Goal: Task Accomplishment & Management: Complete application form

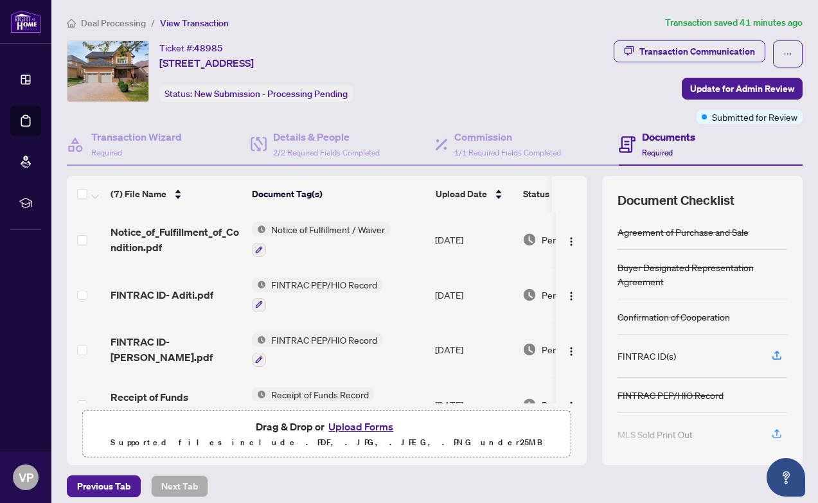
scroll to position [192, 0]
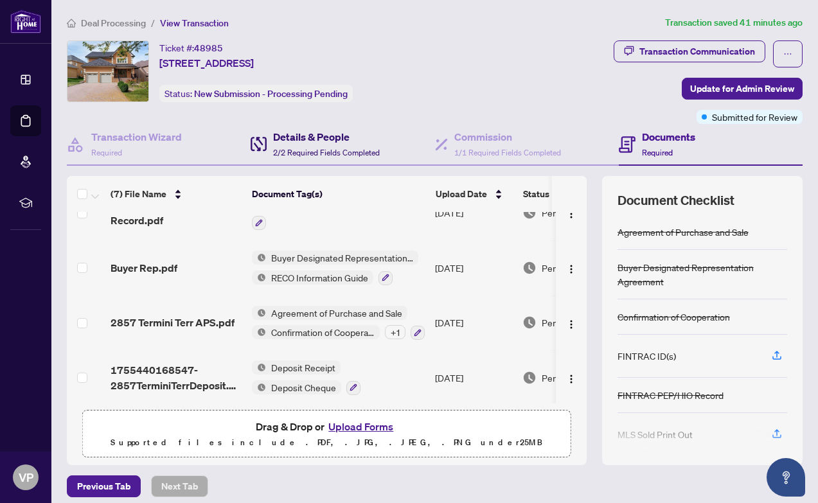
click at [292, 142] on h4 "Details & People" at bounding box center [326, 136] width 107 height 15
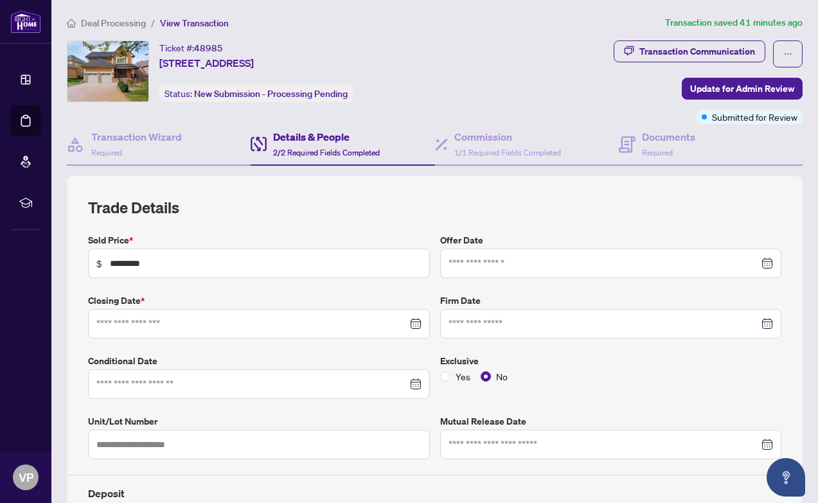
type input "**********"
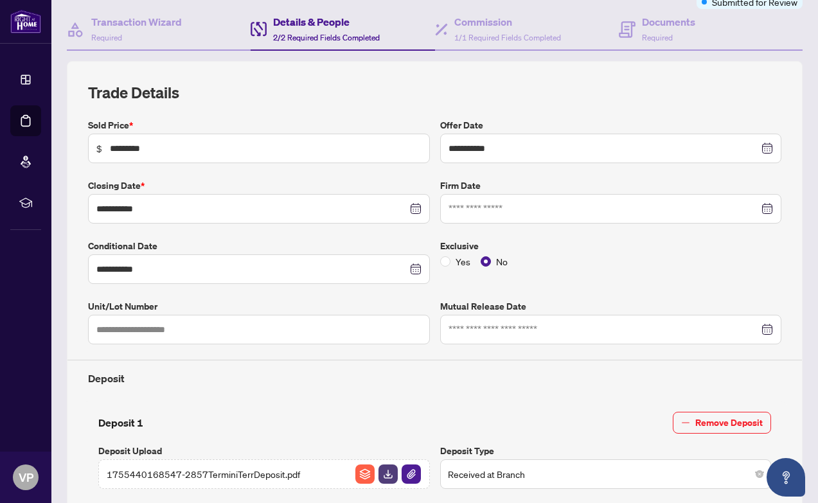
scroll to position [118, 0]
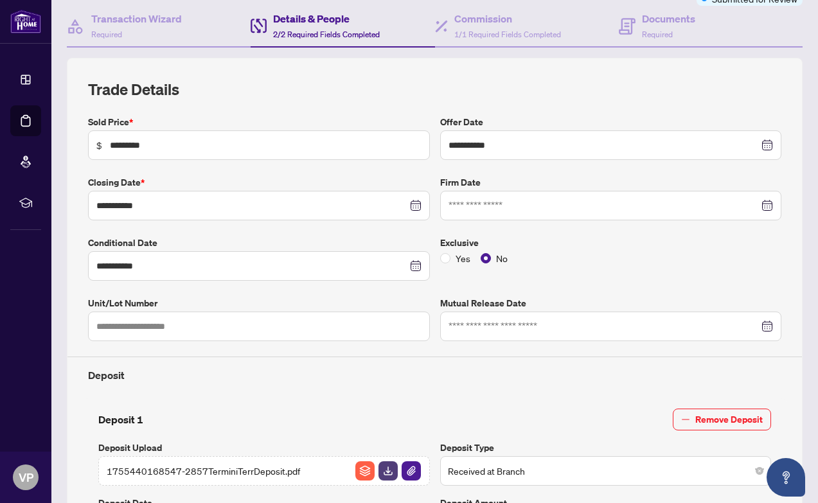
click at [767, 209] on div at bounding box center [611, 206] width 325 height 14
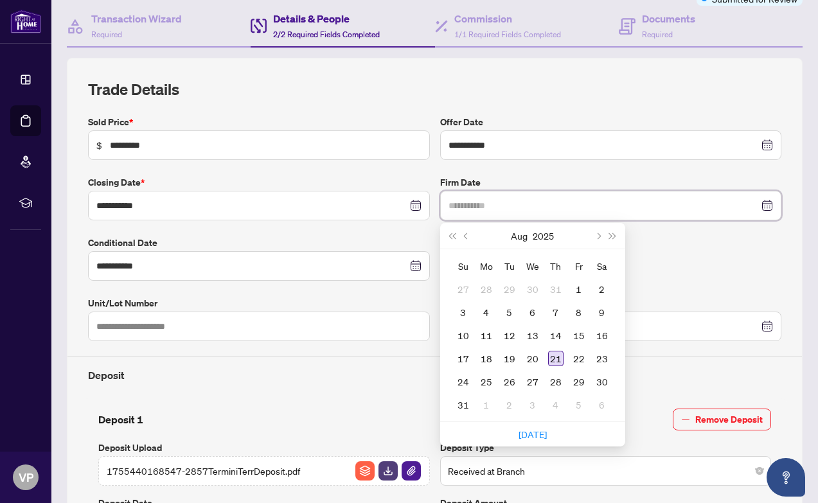
type input "**********"
click at [557, 358] on div "21" at bounding box center [555, 358] width 15 height 15
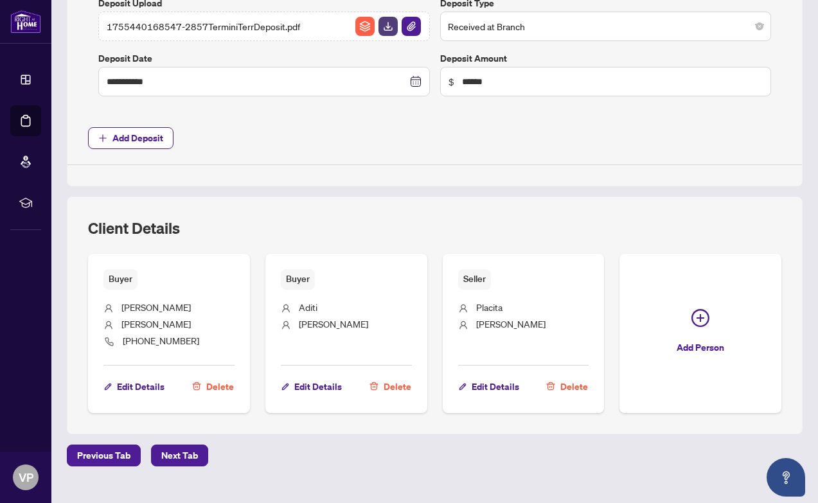
scroll to position [585, 0]
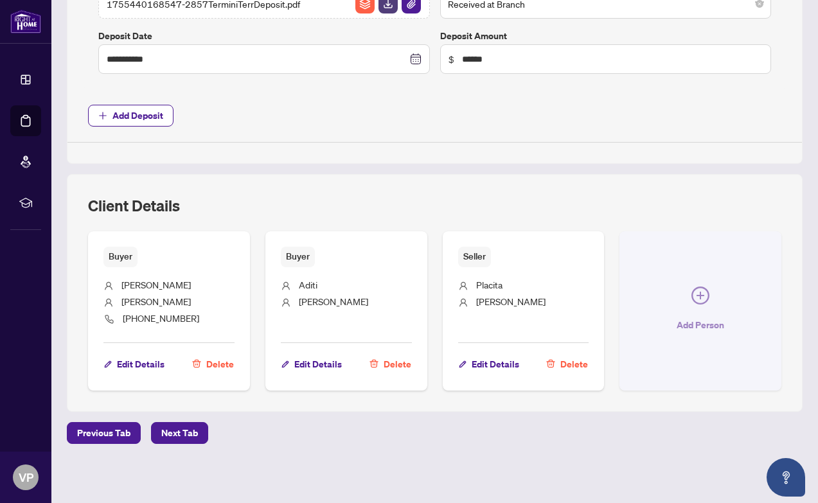
click at [693, 323] on span "Add Person" at bounding box center [701, 325] width 48 height 21
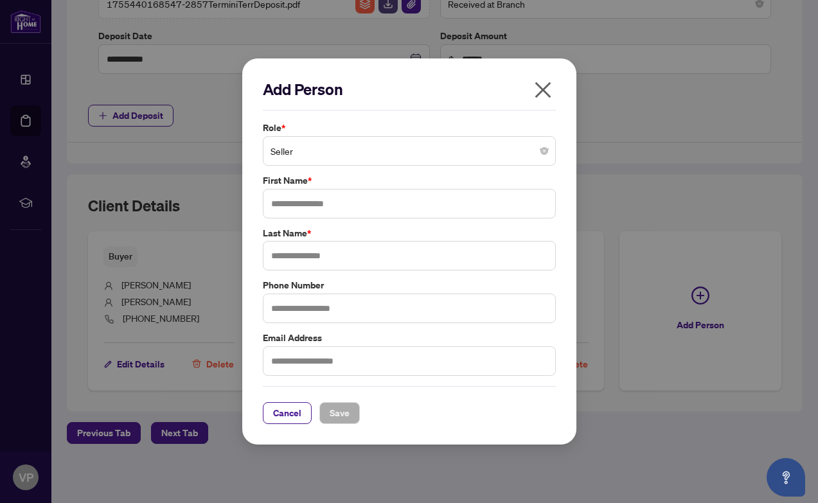
click at [322, 150] on span "Seller" at bounding box center [410, 151] width 278 height 24
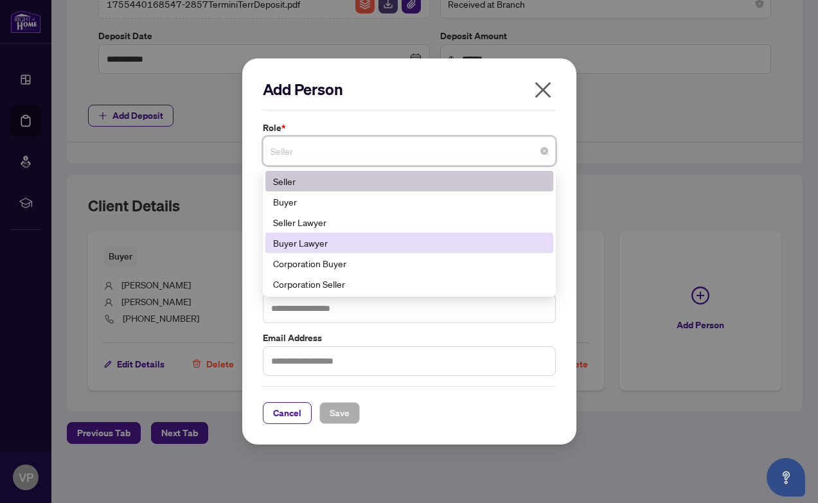
click at [334, 240] on div "Buyer Lawyer" at bounding box center [409, 243] width 272 height 14
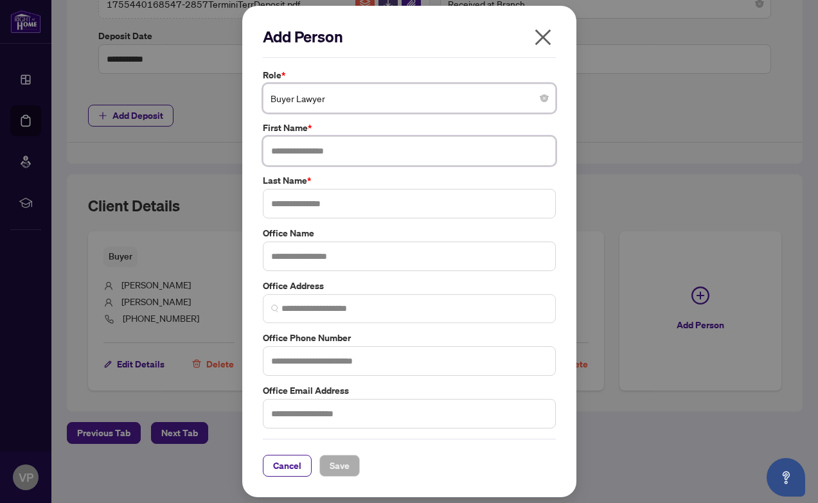
click at [320, 151] on input "text" at bounding box center [409, 151] width 293 height 30
type input "*******"
type input "***"
click at [326, 361] on input "text" at bounding box center [409, 361] width 293 height 30
type input "**********"
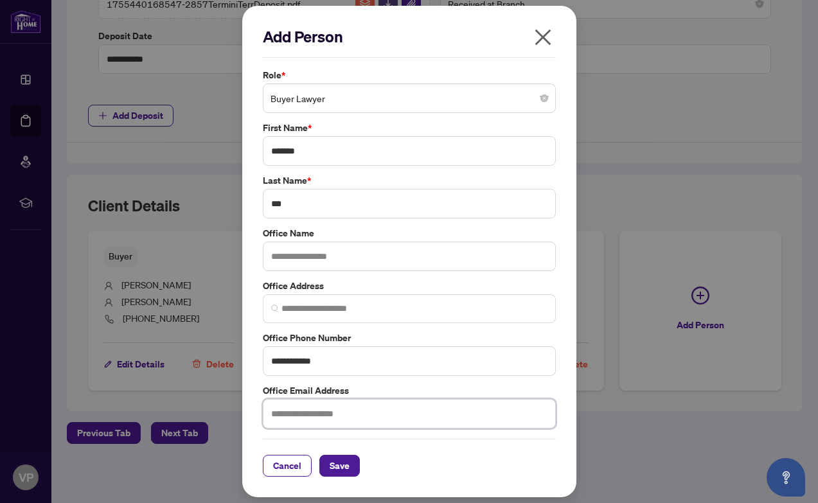
click at [321, 414] on input "text" at bounding box center [409, 414] width 293 height 30
paste input "**********"
type input "**********"
click at [346, 463] on span "Save" at bounding box center [340, 466] width 20 height 21
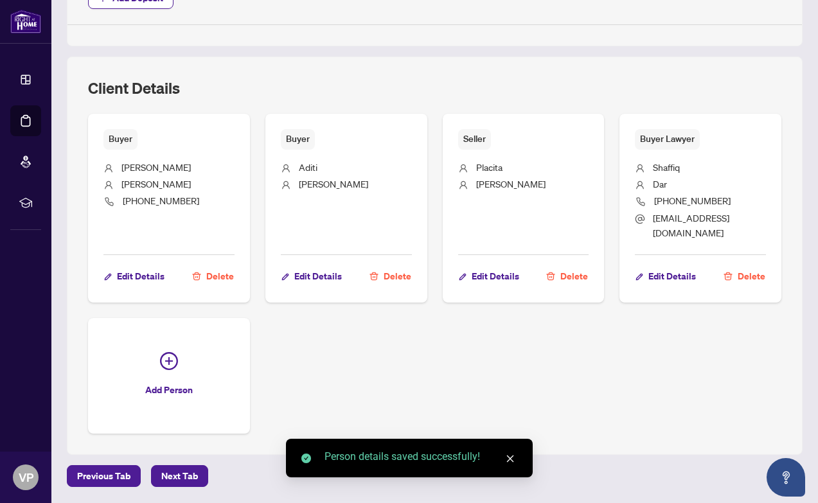
scroll to position [733, 0]
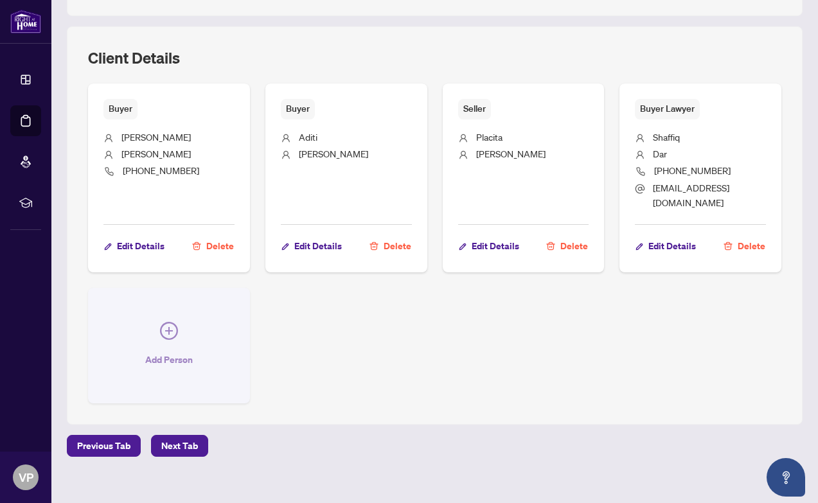
click at [164, 322] on icon "plus-circle" at bounding box center [169, 331] width 18 height 18
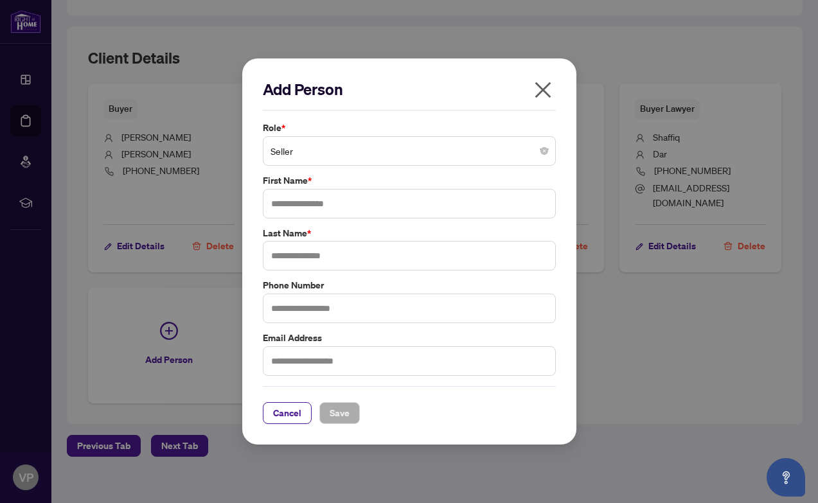
click at [321, 153] on span "Seller" at bounding box center [410, 151] width 278 height 24
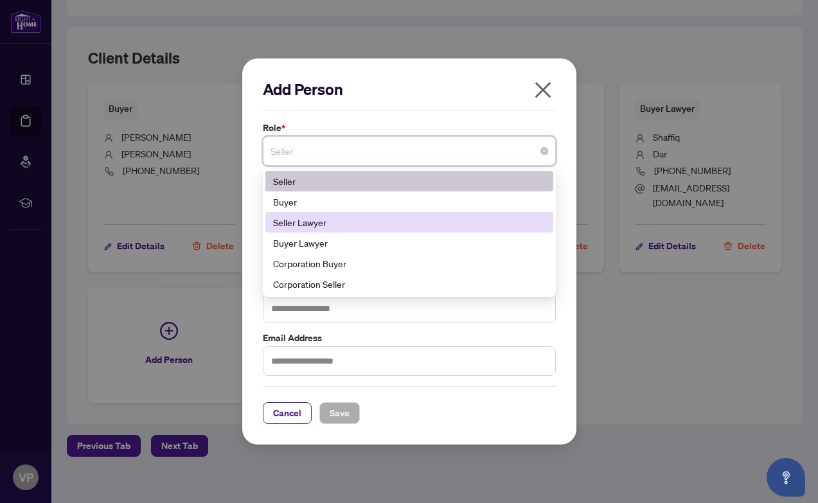
click at [336, 220] on div "Seller Lawyer" at bounding box center [409, 222] width 272 height 14
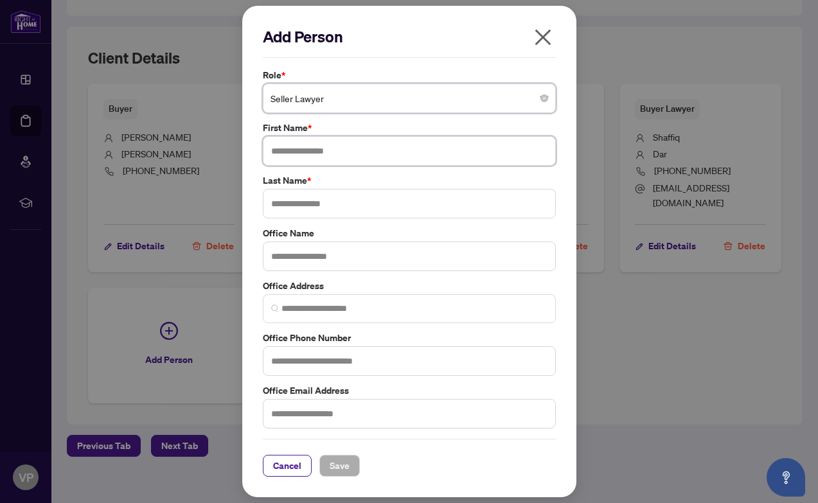
click at [307, 150] on input "text" at bounding box center [409, 151] width 293 height 30
type input "*******"
click at [315, 197] on input "text" at bounding box center [409, 204] width 293 height 30
type input "******"
click at [312, 360] on input "text" at bounding box center [409, 361] width 293 height 30
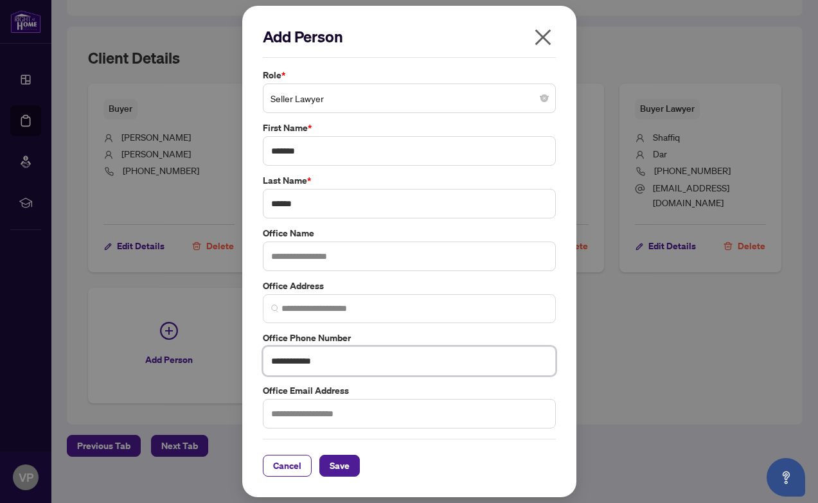
type input "**********"
click at [306, 407] on input "text" at bounding box center [409, 414] width 293 height 30
type input "**********"
click at [341, 466] on span "Save" at bounding box center [340, 466] width 20 height 21
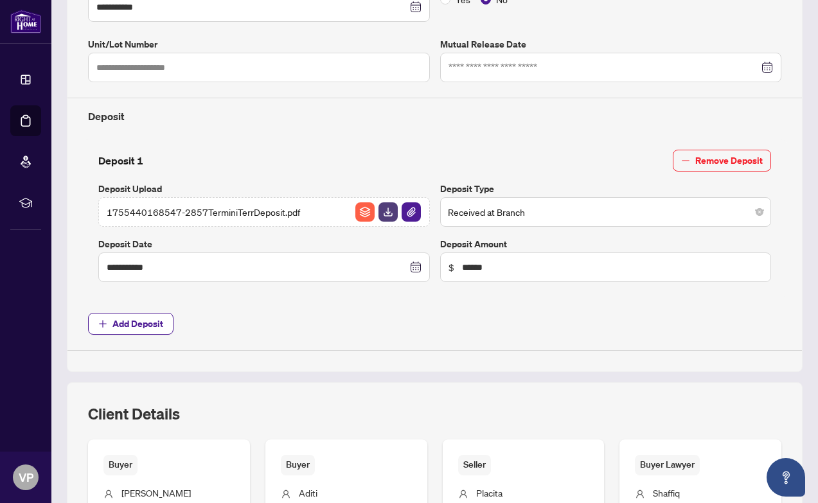
scroll to position [0, 0]
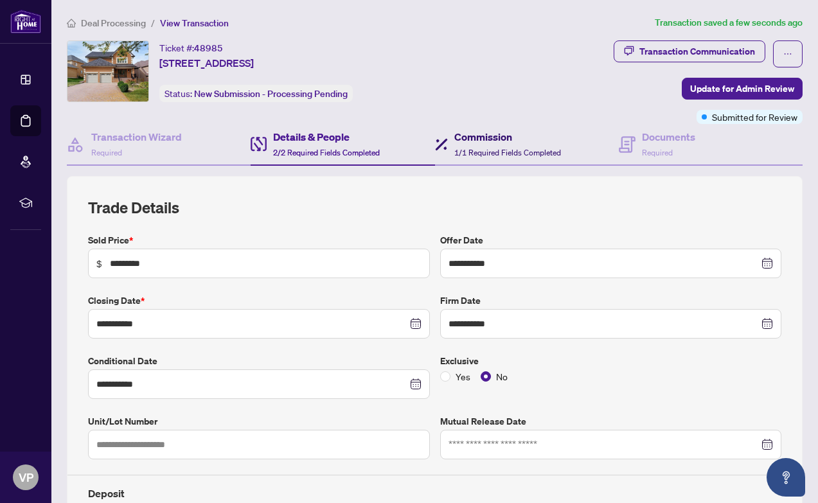
click at [475, 148] on span "1/1 Required Fields Completed" at bounding box center [507, 153] width 107 height 10
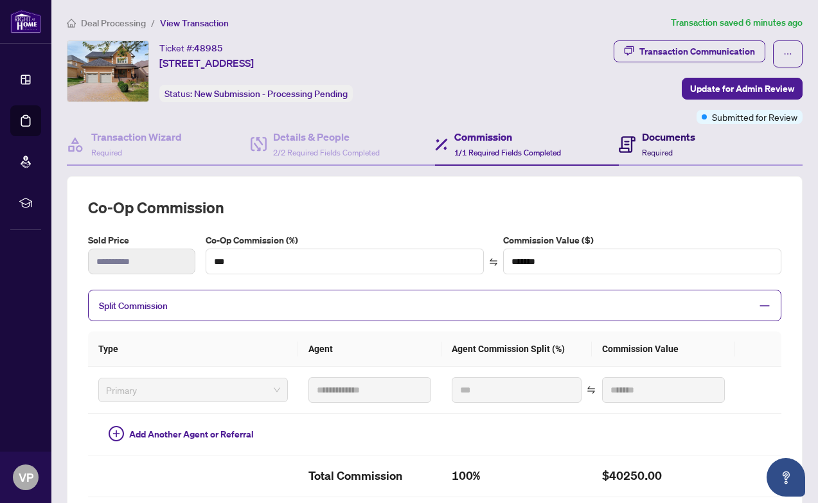
click at [664, 145] on div "Documents Required" at bounding box center [668, 144] width 53 height 30
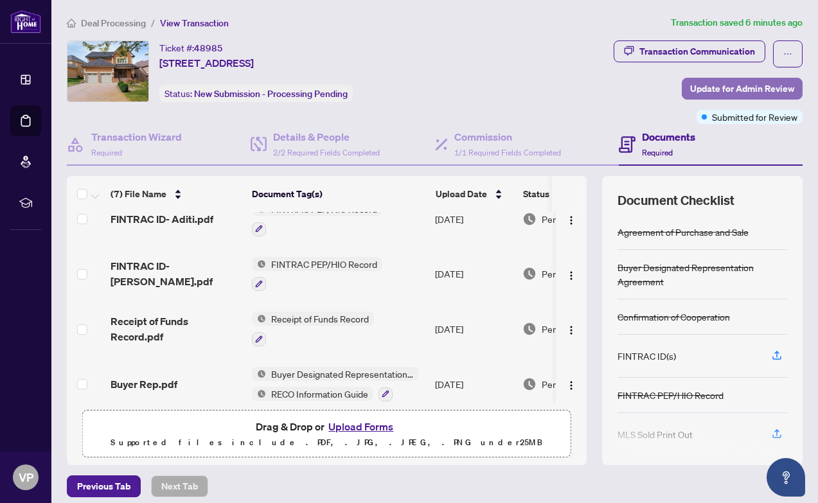
click at [765, 87] on span "Update for Admin Review" at bounding box center [742, 88] width 104 height 21
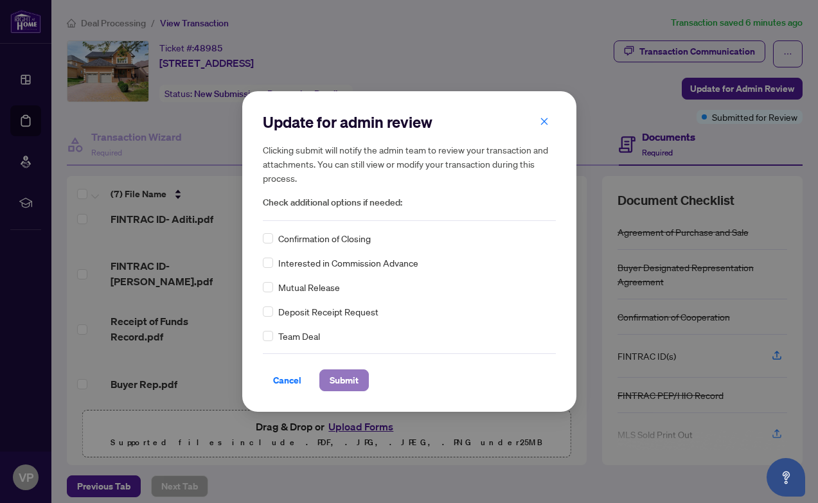
click at [339, 380] on span "Submit" at bounding box center [344, 380] width 29 height 21
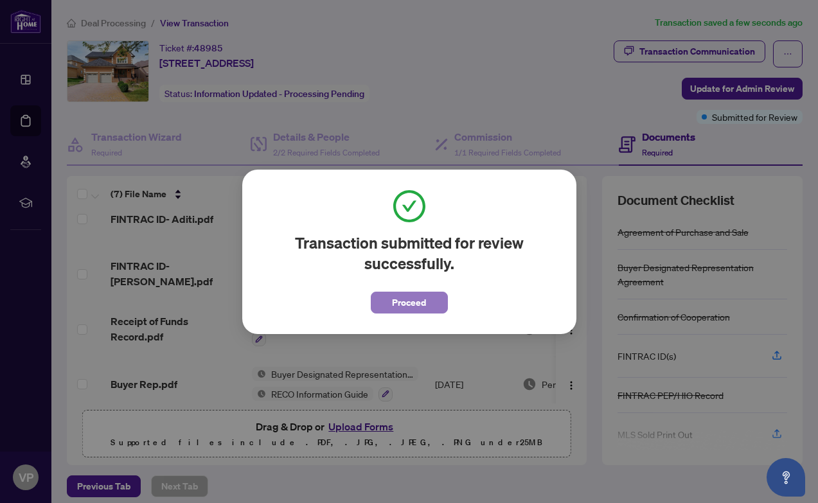
click at [416, 302] on span "Proceed" at bounding box center [409, 302] width 34 height 21
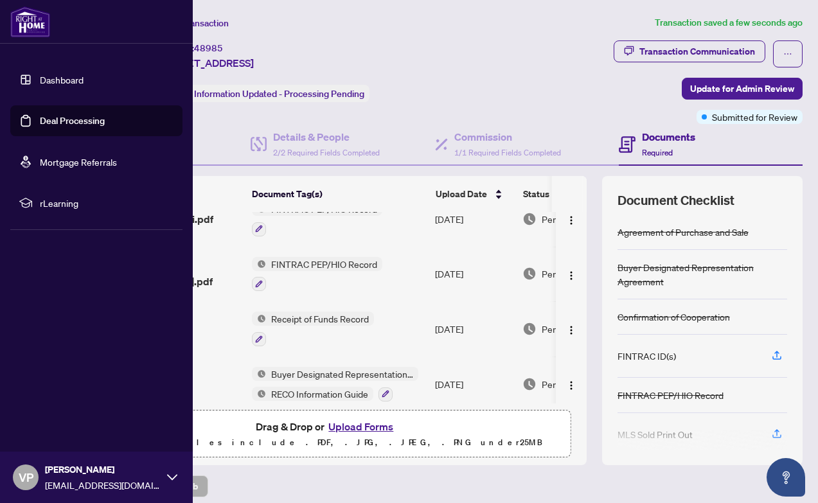
click at [59, 119] on link "Deal Processing" at bounding box center [72, 121] width 65 height 12
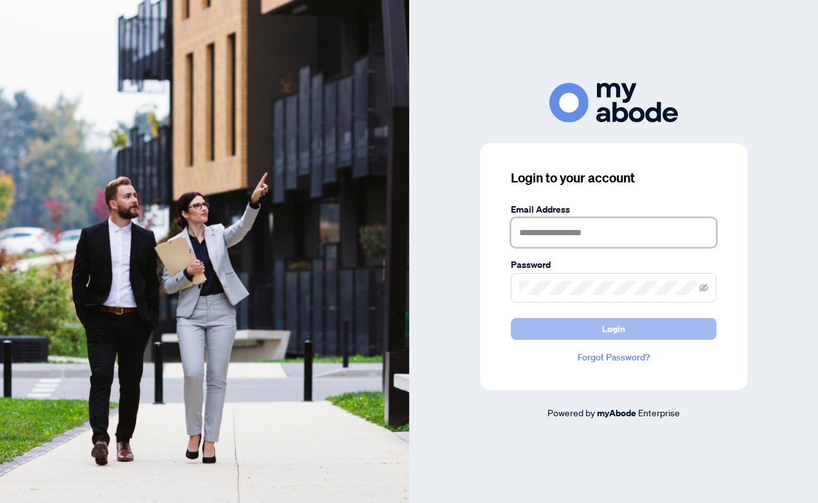
type input "**********"
click at [605, 327] on span "Login" at bounding box center [613, 329] width 23 height 21
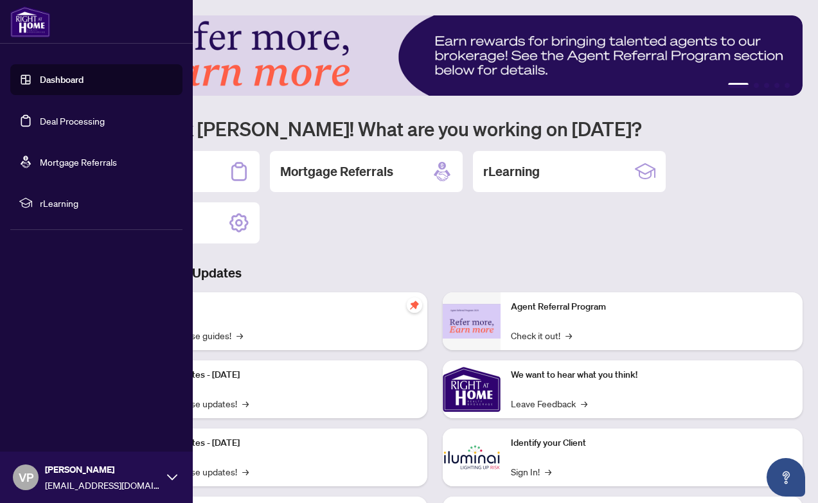
click at [64, 121] on link "Deal Processing" at bounding box center [72, 121] width 65 height 12
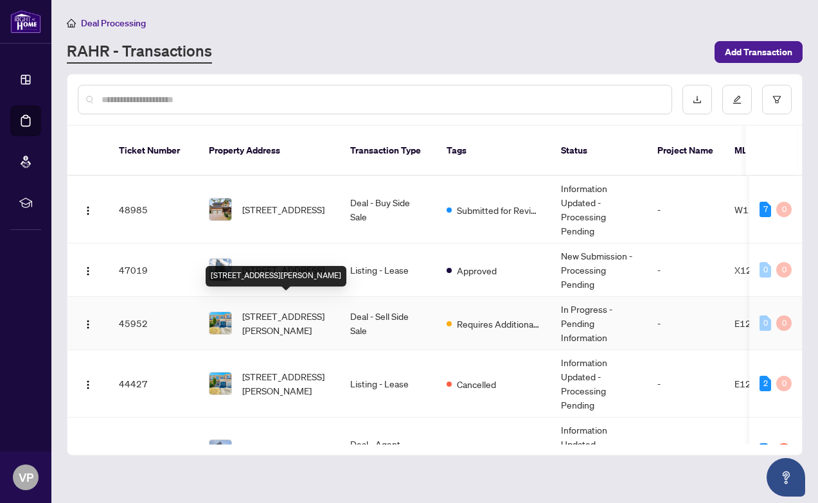
click at [289, 309] on span "[STREET_ADDRESS][PERSON_NAME]" at bounding box center [285, 323] width 87 height 28
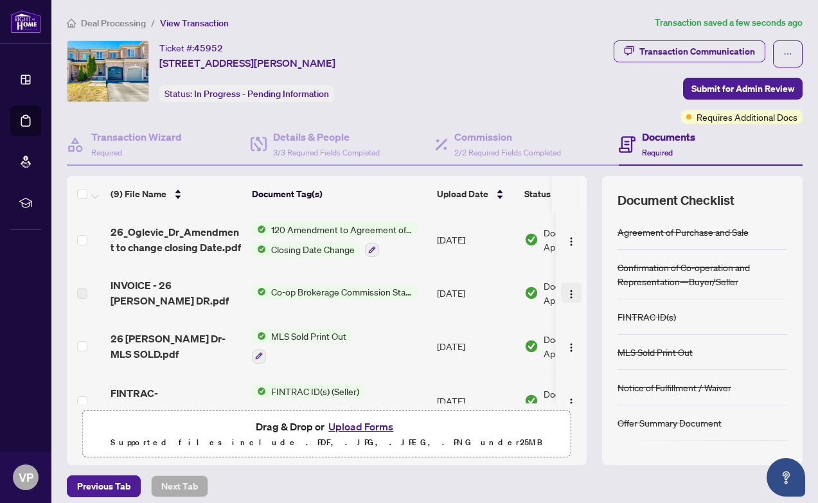
click at [566, 292] on img "button" at bounding box center [571, 294] width 10 height 10
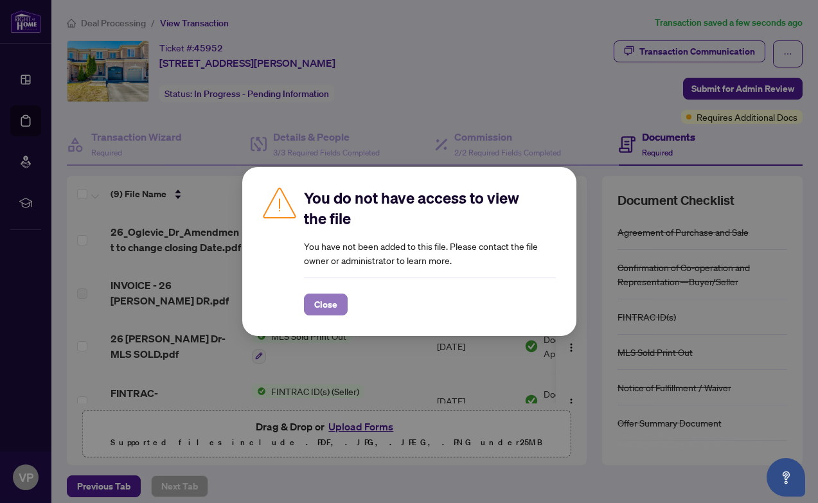
click at [335, 314] on span "Close" at bounding box center [325, 304] width 23 height 21
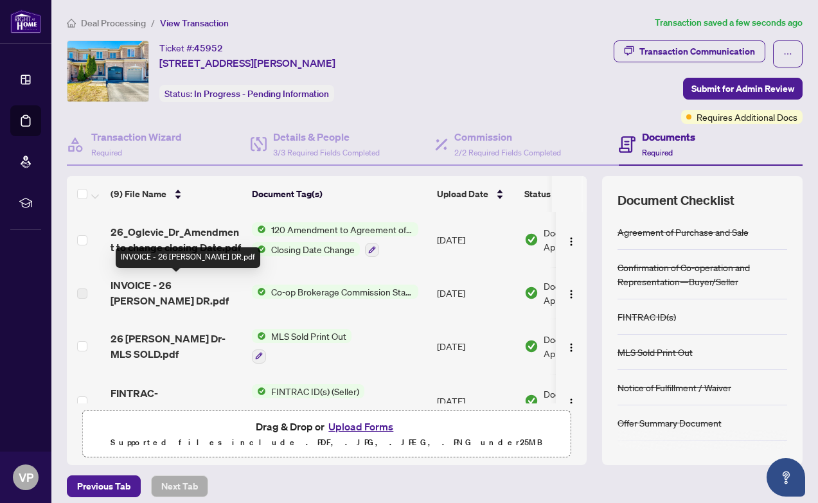
click at [202, 285] on span "INVOICE - 26 [PERSON_NAME] DR.pdf" at bounding box center [176, 293] width 131 height 31
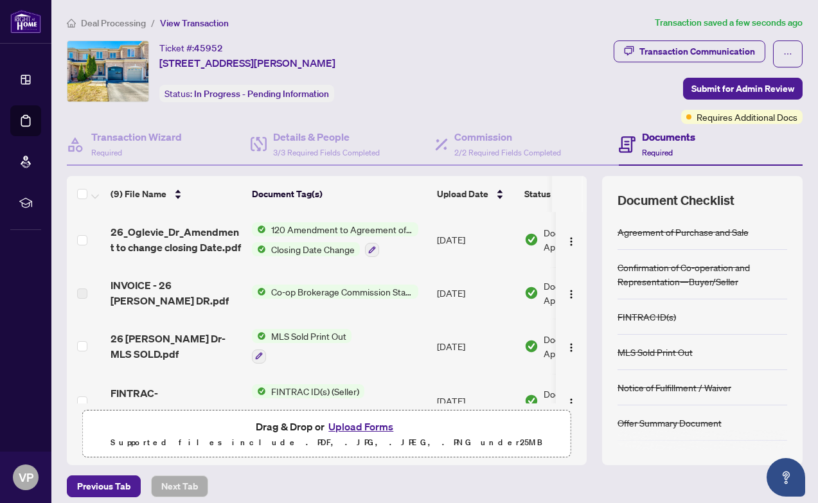
click at [364, 290] on span "Co-op Brokerage Commission Statement" at bounding box center [342, 292] width 152 height 14
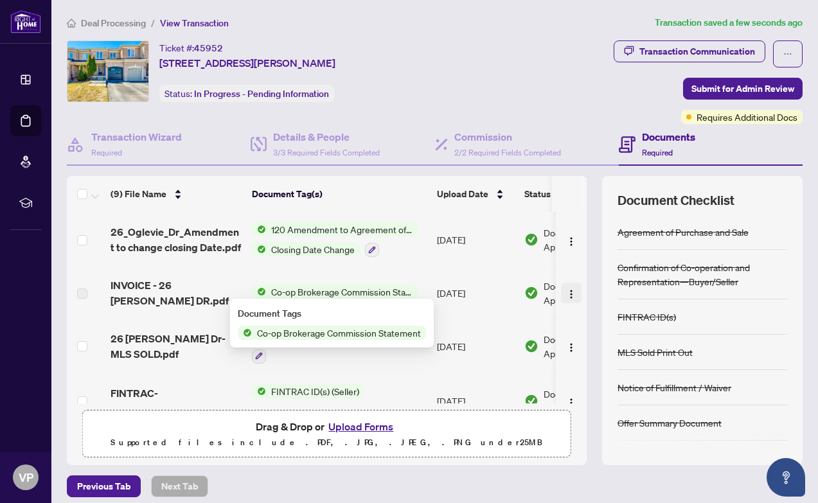
click at [566, 291] on img "button" at bounding box center [571, 294] width 10 height 10
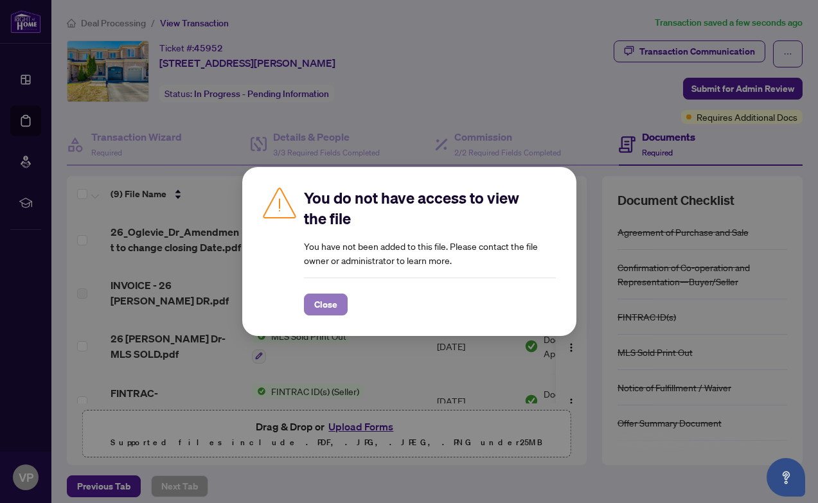
click at [321, 304] on span "Close" at bounding box center [325, 304] width 23 height 21
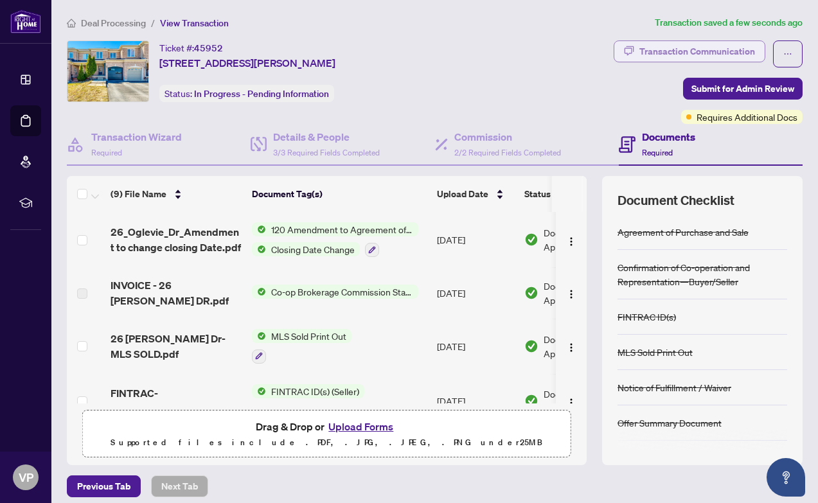
click at [741, 46] on div "Transaction Communication" at bounding box center [697, 51] width 116 height 21
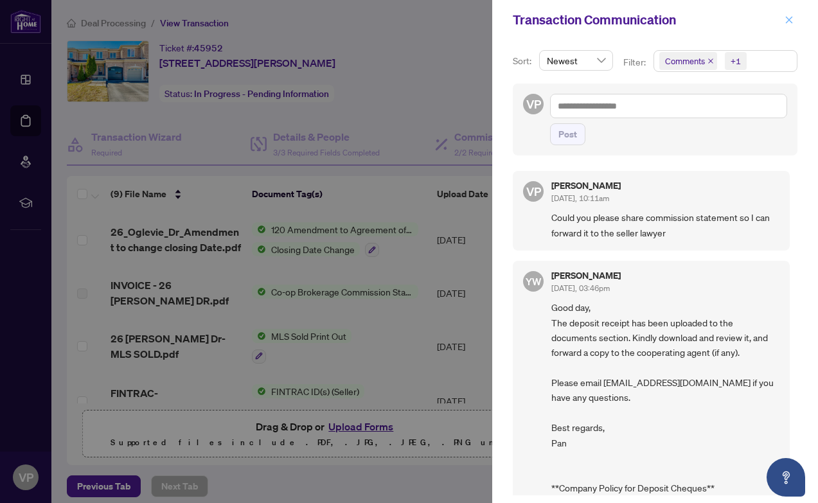
click at [790, 20] on icon "close" at bounding box center [789, 19] width 9 height 9
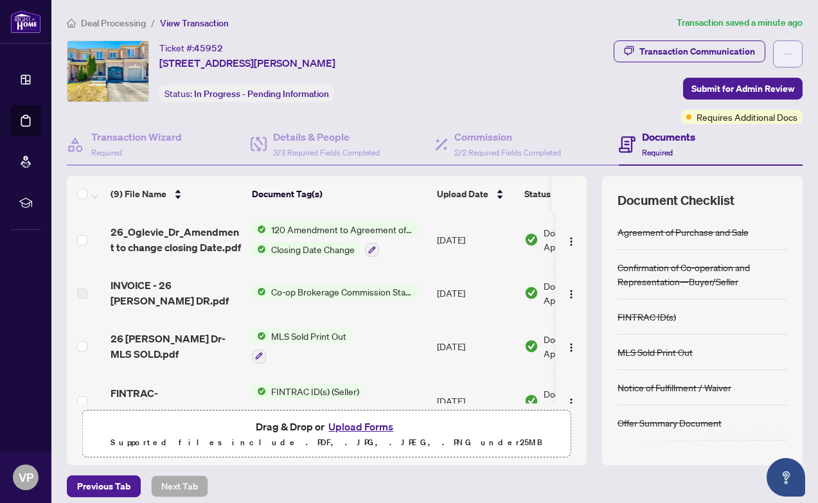
click at [785, 50] on icon "ellipsis" at bounding box center [787, 53] width 9 height 9
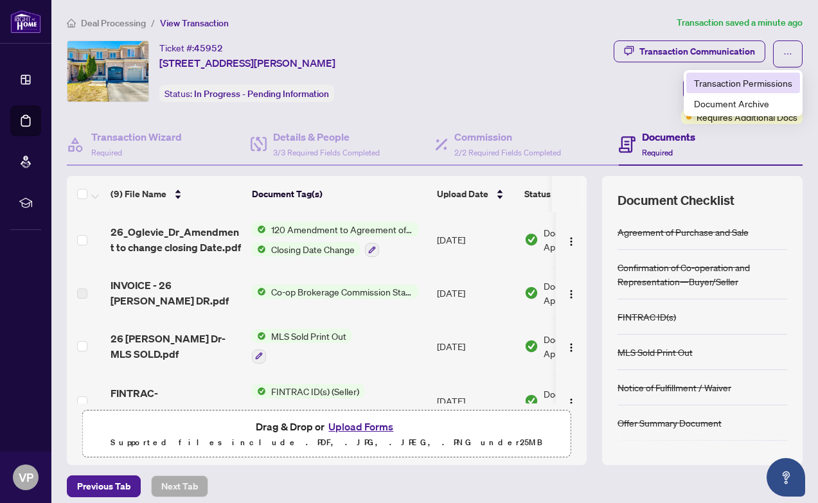
click at [725, 87] on span "Transaction Permissions" at bounding box center [743, 83] width 98 height 14
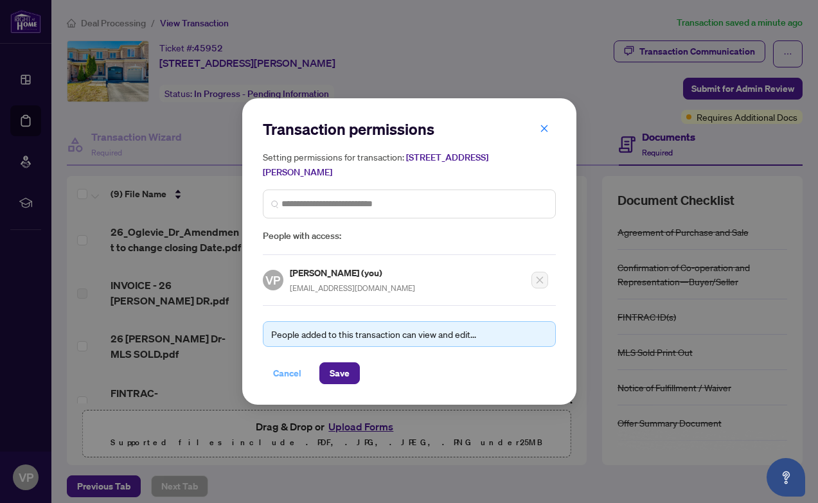
click at [288, 370] on span "Cancel" at bounding box center [287, 373] width 28 height 21
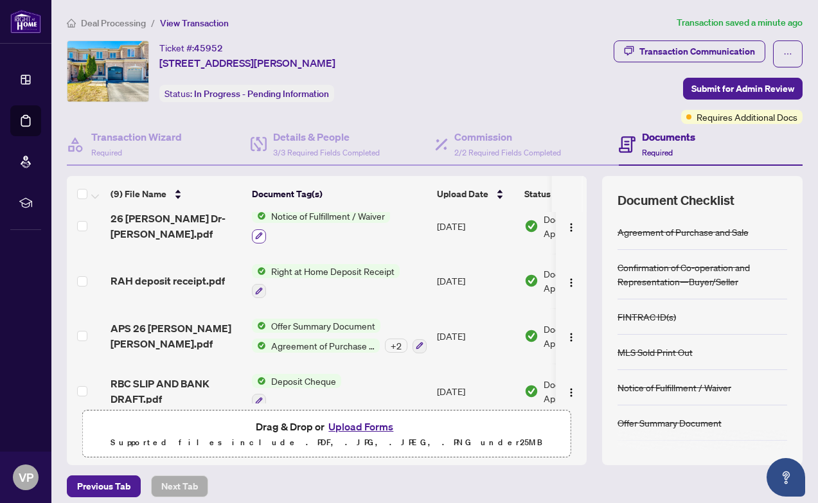
scroll to position [298, 0]
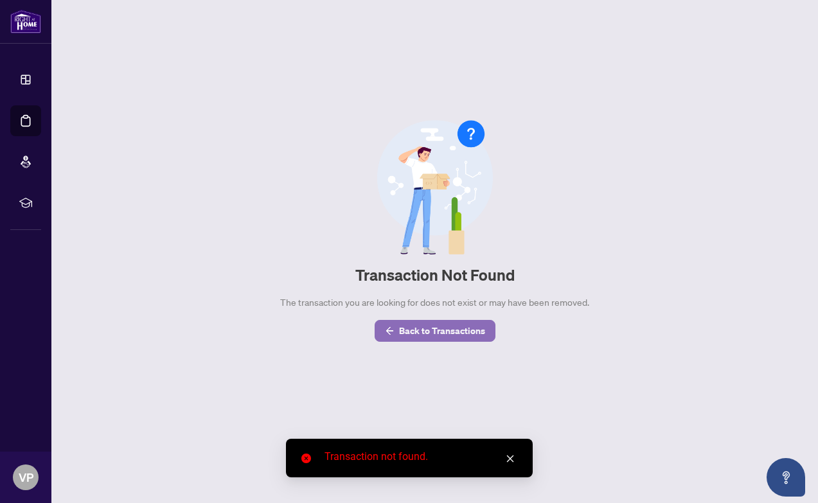
click at [461, 330] on span "Back to Transactions" at bounding box center [442, 331] width 86 height 21
click at [508, 453] on link "Close" at bounding box center [510, 459] width 14 height 14
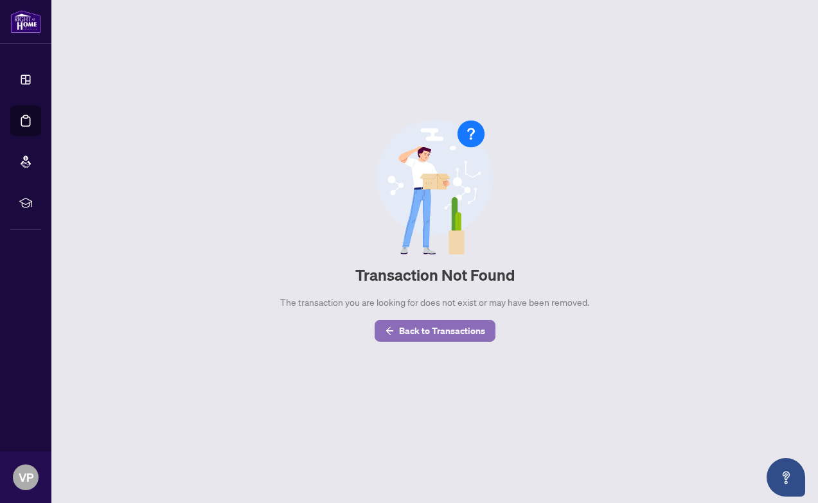
click at [441, 334] on span "Back to Transactions" at bounding box center [442, 331] width 86 height 21
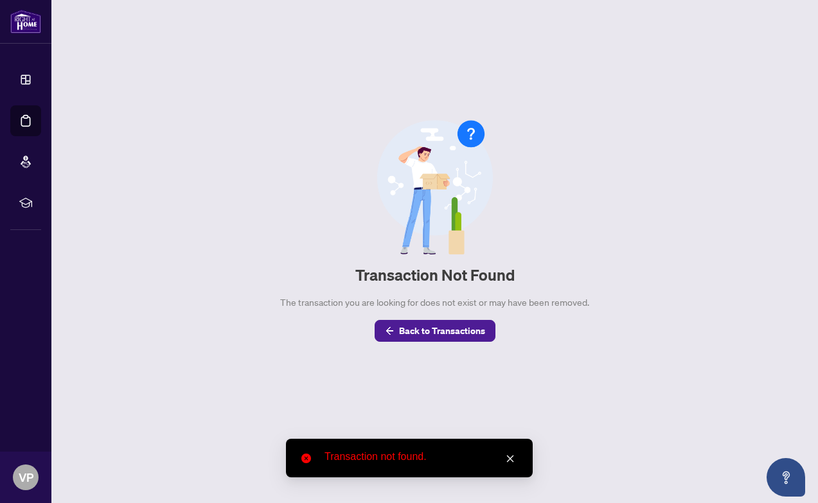
click at [508, 459] on icon "close" at bounding box center [510, 458] width 9 height 9
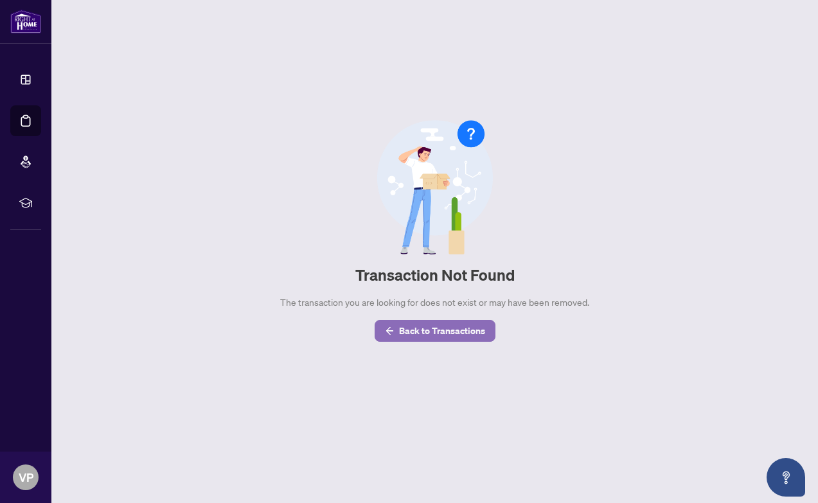
click at [422, 323] on span "Back to Transactions" at bounding box center [442, 331] width 86 height 21
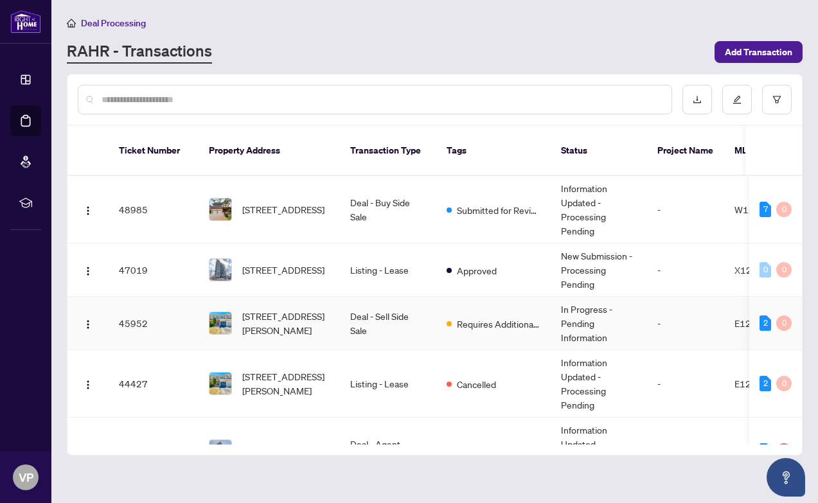
click at [573, 325] on td "In Progress - Pending Information" at bounding box center [599, 323] width 96 height 53
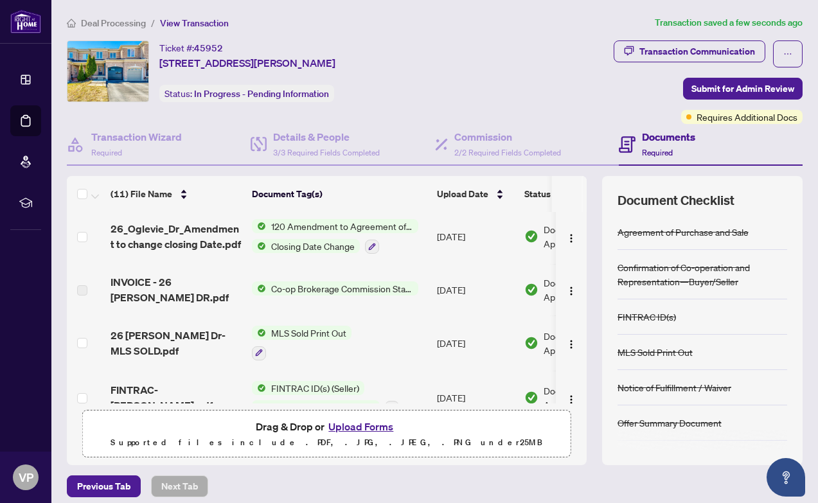
scroll to position [93, 0]
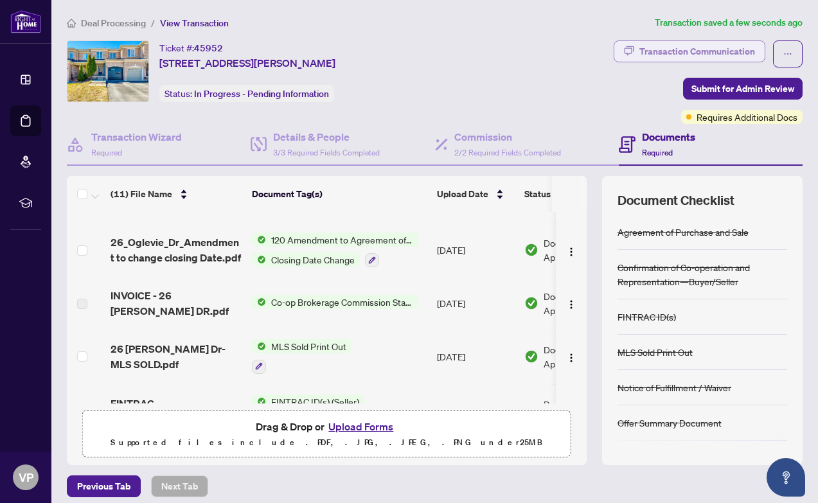
click at [719, 52] on div "Transaction Communication" at bounding box center [697, 51] width 116 height 21
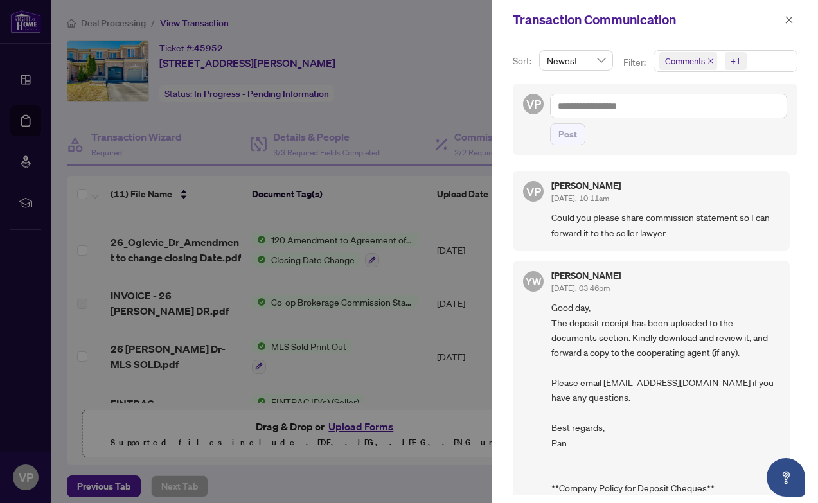
click at [712, 61] on icon "close" at bounding box center [711, 61] width 6 height 6
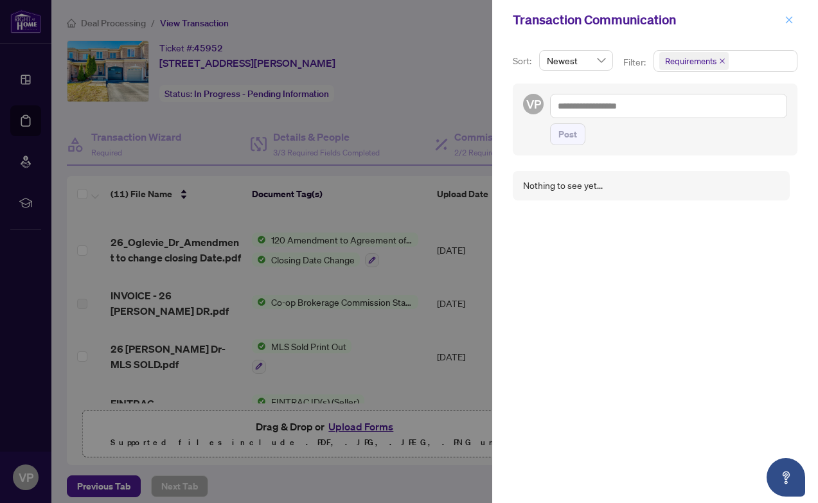
click at [788, 20] on icon "close" at bounding box center [789, 19] width 7 height 7
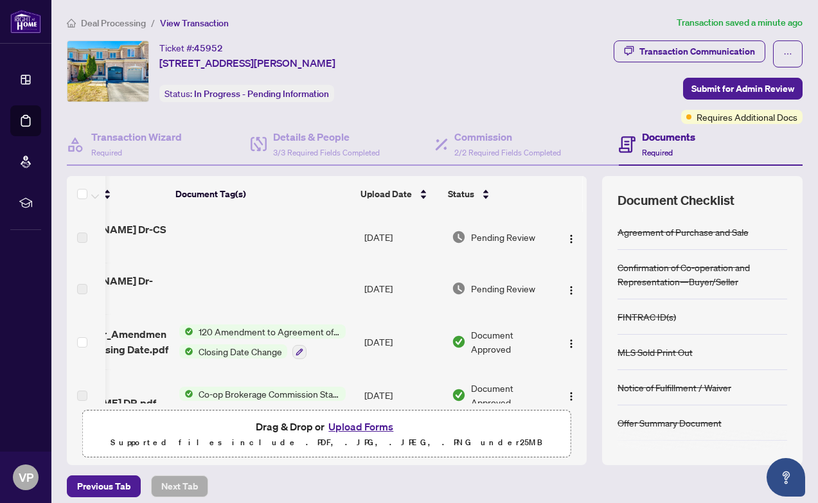
scroll to position [0, 0]
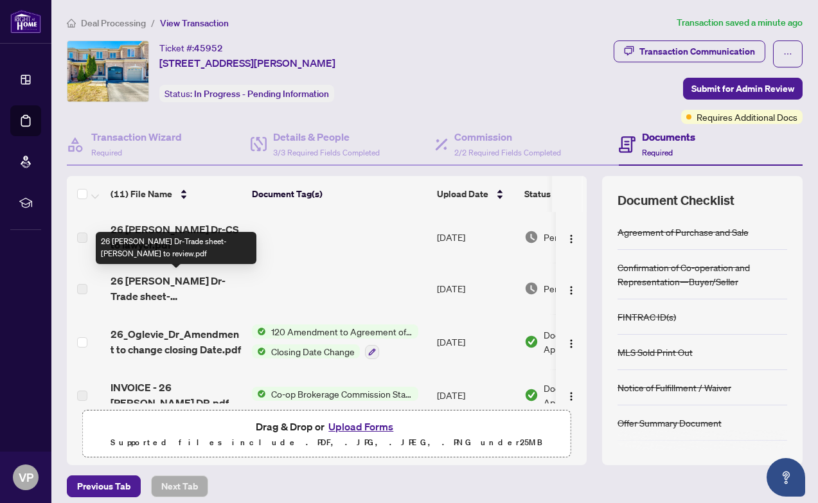
click at [179, 281] on span "26 [PERSON_NAME] Dr-Trade sheet-[PERSON_NAME] to review.pdf" at bounding box center [176, 288] width 131 height 31
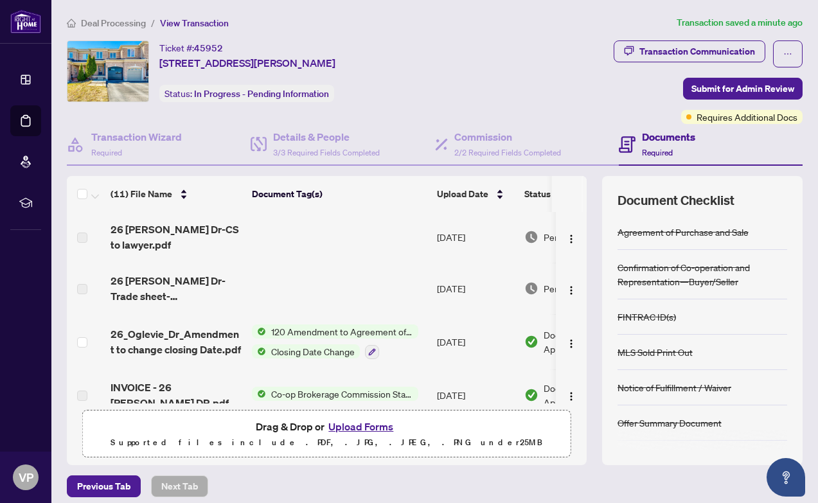
click at [658, 142] on h4 "Documents" at bounding box center [668, 136] width 53 height 15
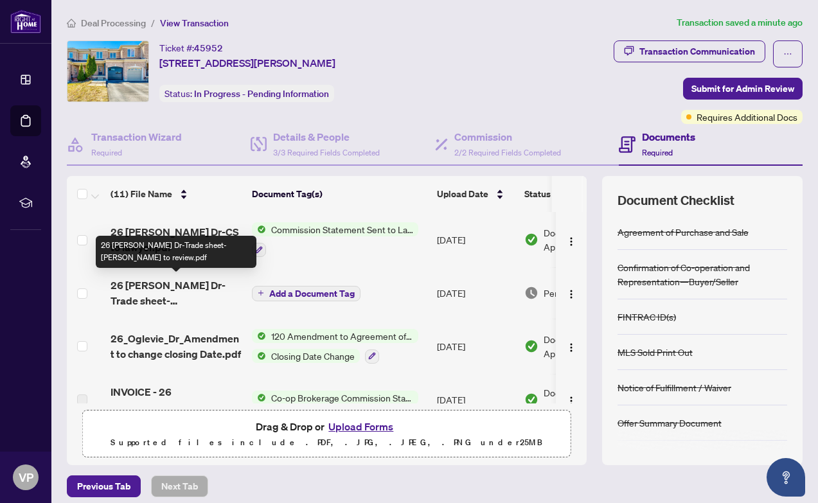
click at [171, 293] on span "26 [PERSON_NAME] Dr-Trade sheet-[PERSON_NAME] to review.pdf" at bounding box center [176, 293] width 131 height 31
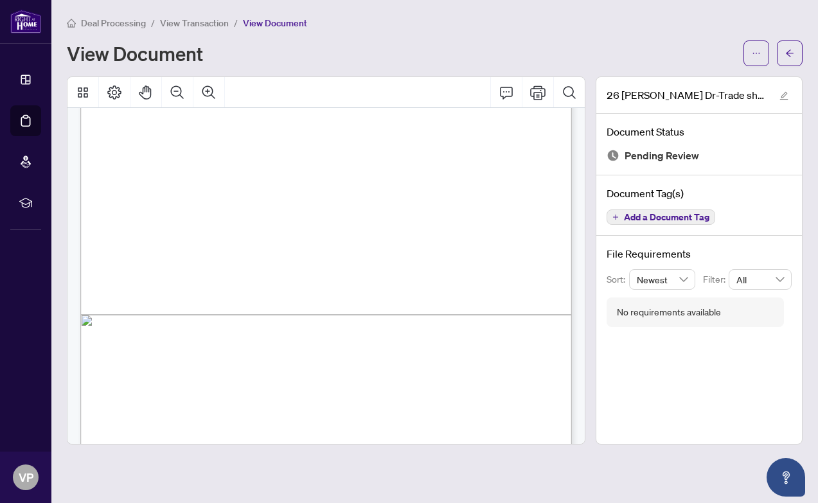
scroll to position [326, 0]
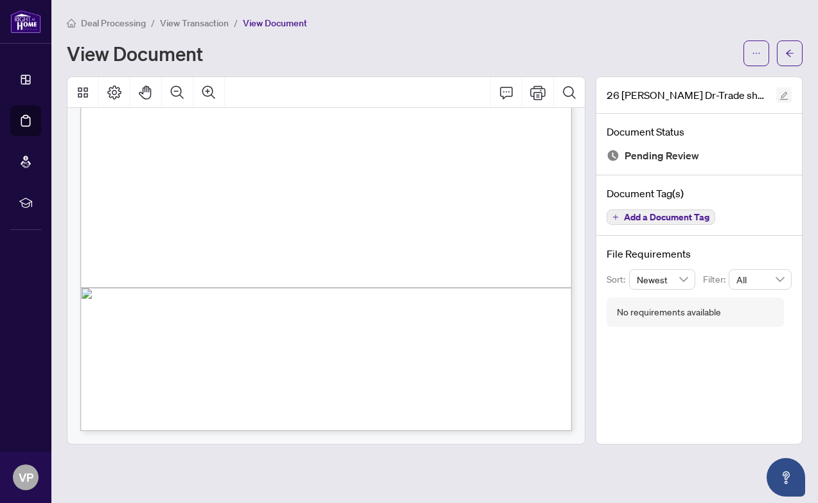
click at [785, 93] on icon "edit" at bounding box center [784, 95] width 9 height 9
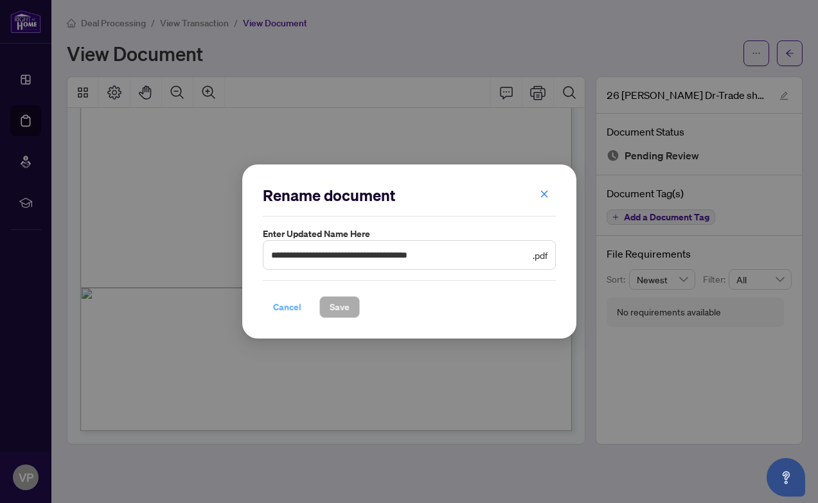
click at [290, 307] on span "Cancel" at bounding box center [287, 307] width 28 height 21
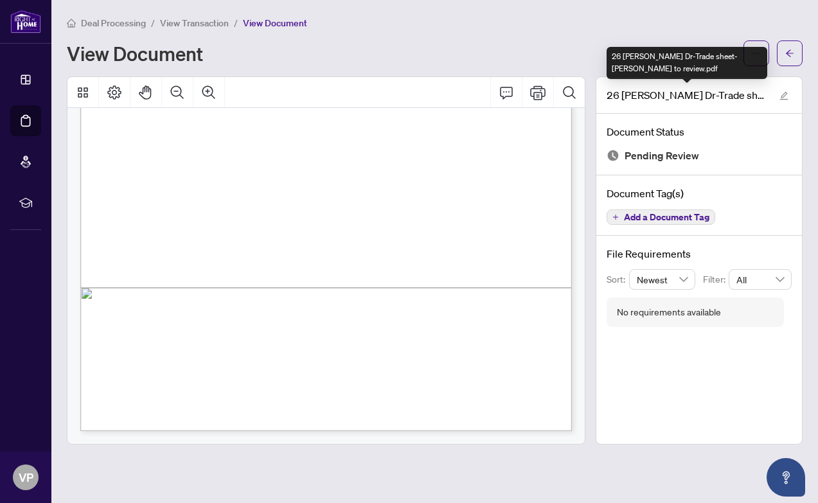
click at [759, 52] on div "26 [PERSON_NAME] Dr-Trade sheet-[PERSON_NAME] to review.pdf" at bounding box center [687, 63] width 161 height 32
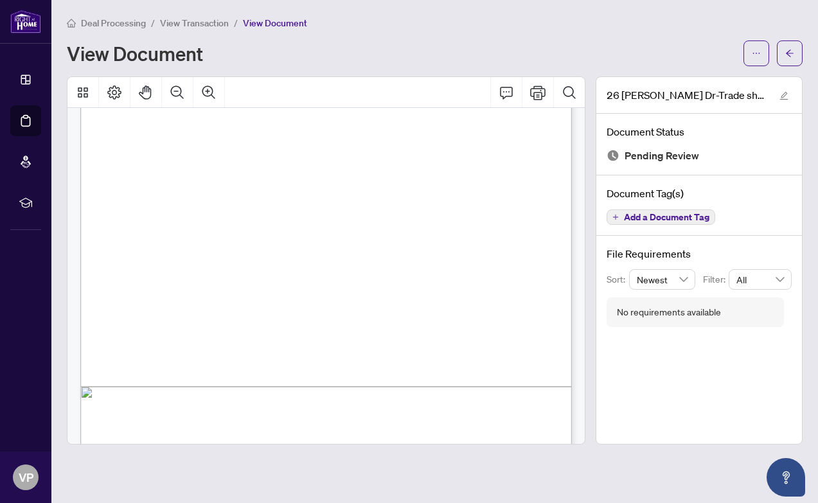
scroll to position [0, 0]
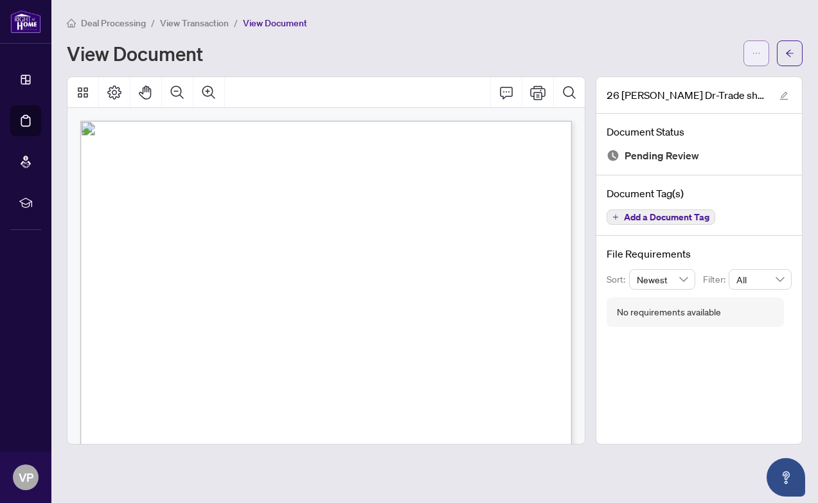
click at [749, 46] on button "button" at bounding box center [757, 53] width 26 height 26
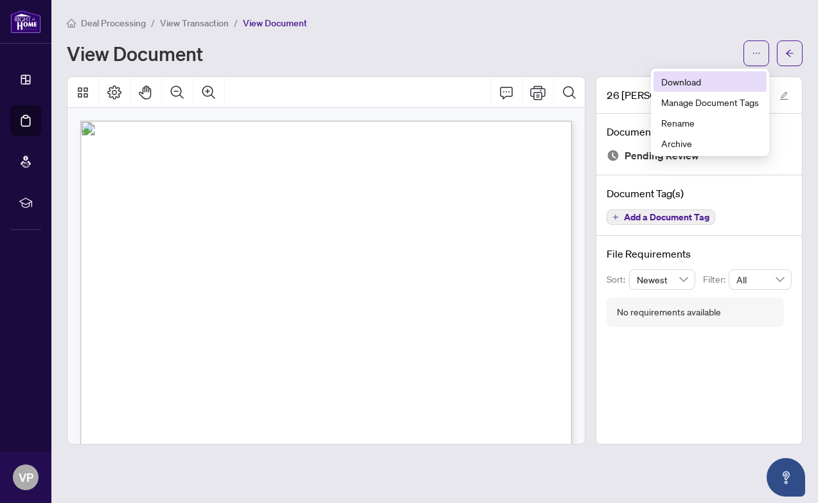
click at [680, 84] on span "Download" at bounding box center [710, 82] width 98 height 14
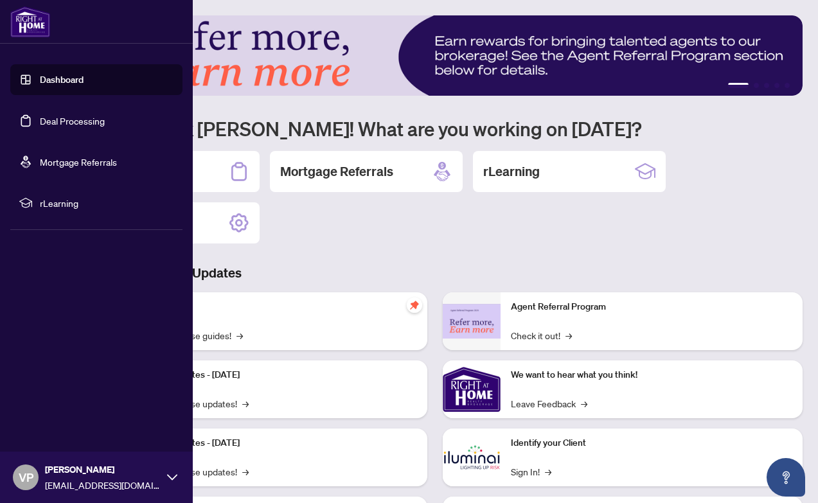
click at [71, 123] on link "Deal Processing" at bounding box center [72, 121] width 65 height 12
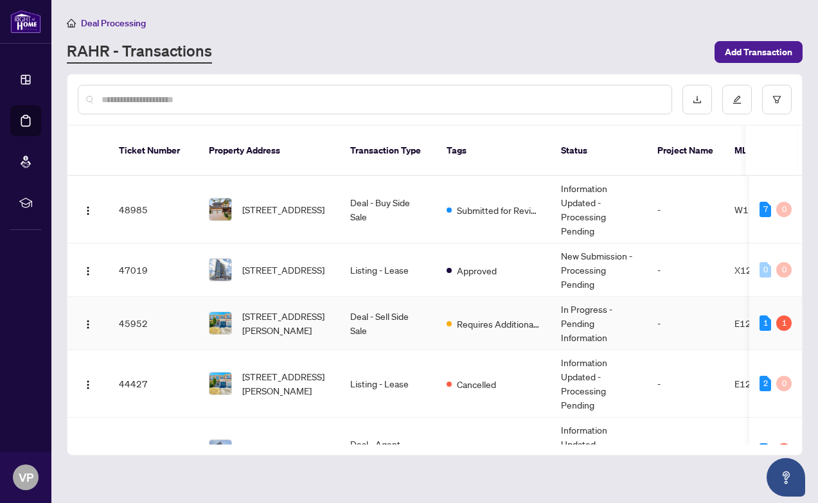
click at [382, 301] on td "Deal - Sell Side Sale" at bounding box center [388, 323] width 96 height 53
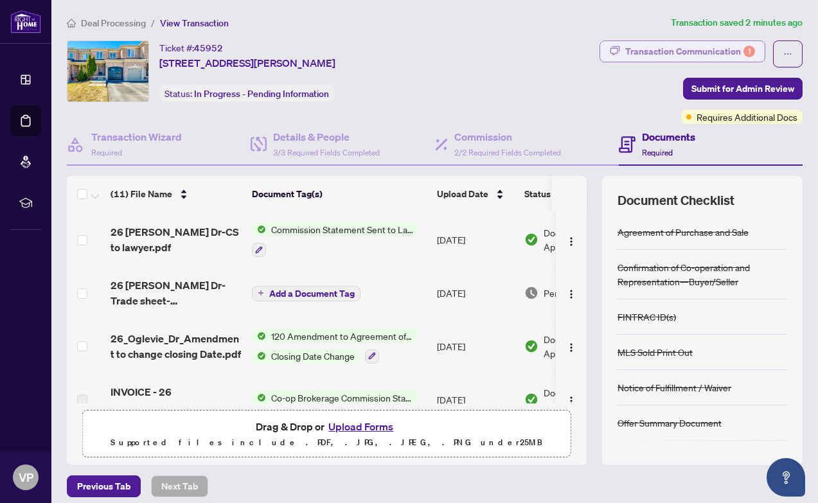
click at [724, 44] on div "Transaction Communication 1" at bounding box center [690, 51] width 130 height 21
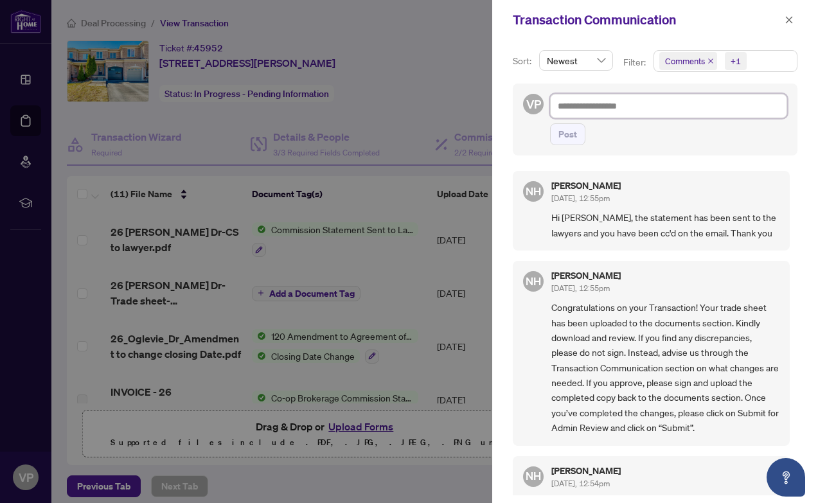
click at [573, 106] on textarea at bounding box center [668, 106] width 237 height 24
click at [789, 17] on icon "close" at bounding box center [789, 19] width 9 height 9
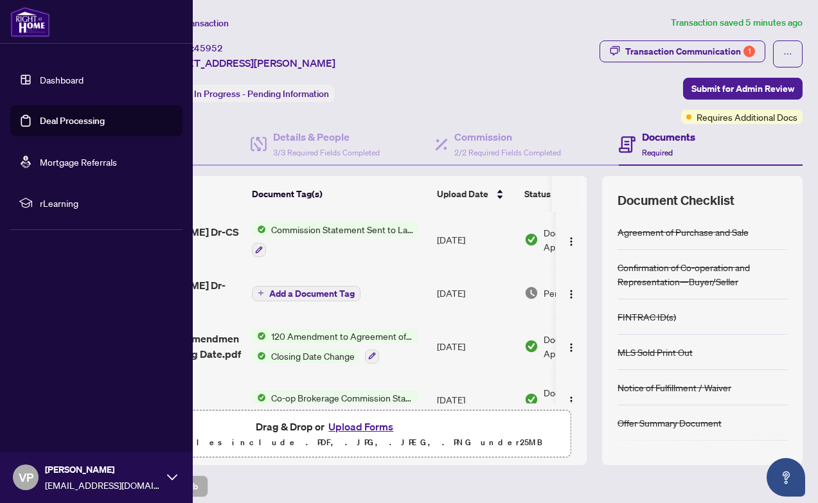
click at [59, 123] on link "Deal Processing" at bounding box center [72, 121] width 65 height 12
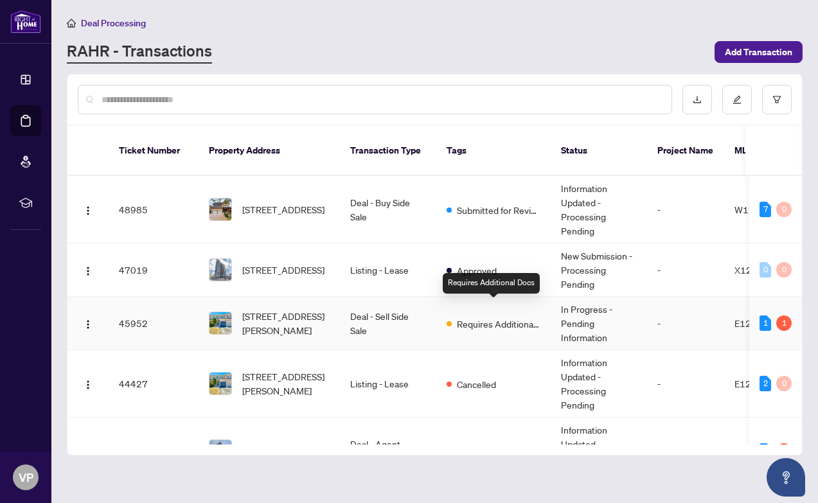
click at [465, 317] on span "Requires Additional Docs" at bounding box center [499, 324] width 84 height 14
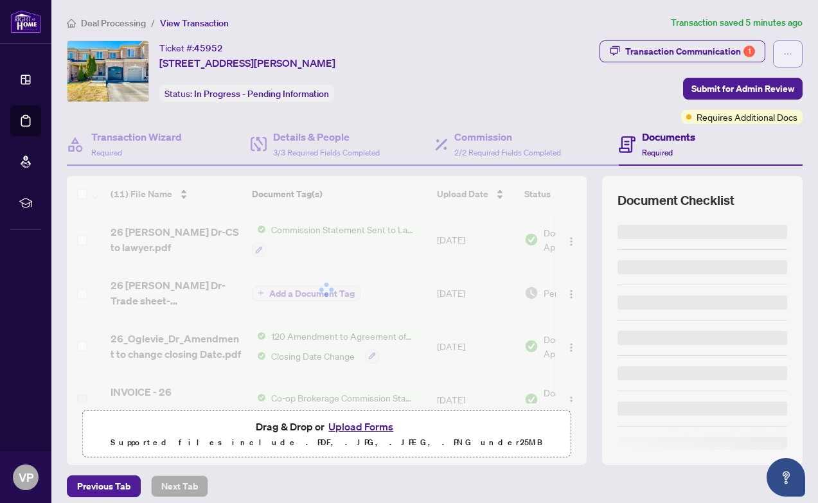
click at [785, 50] on icon "ellipsis" at bounding box center [787, 53] width 9 height 9
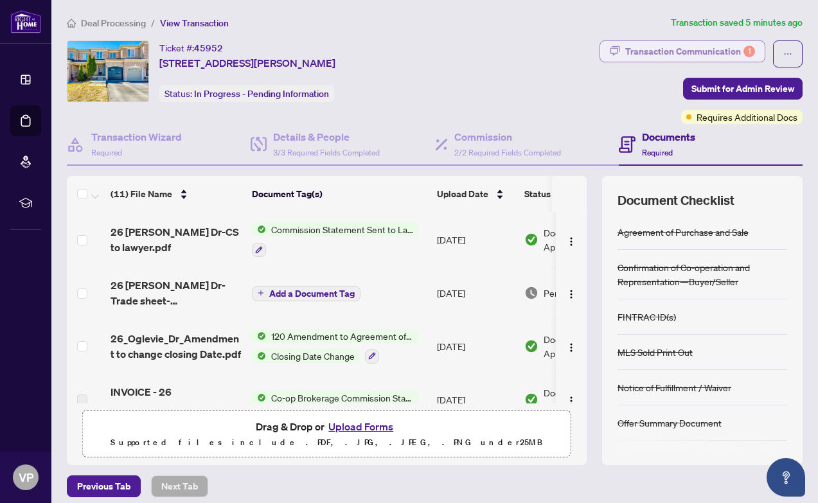
click at [714, 52] on div "Transaction Communication 1" at bounding box center [690, 51] width 130 height 21
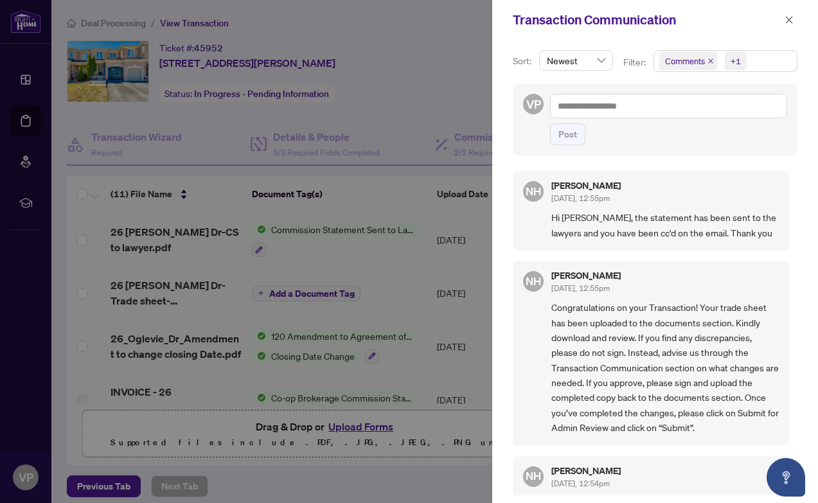
click at [710, 59] on icon "close" at bounding box center [711, 61] width 6 height 6
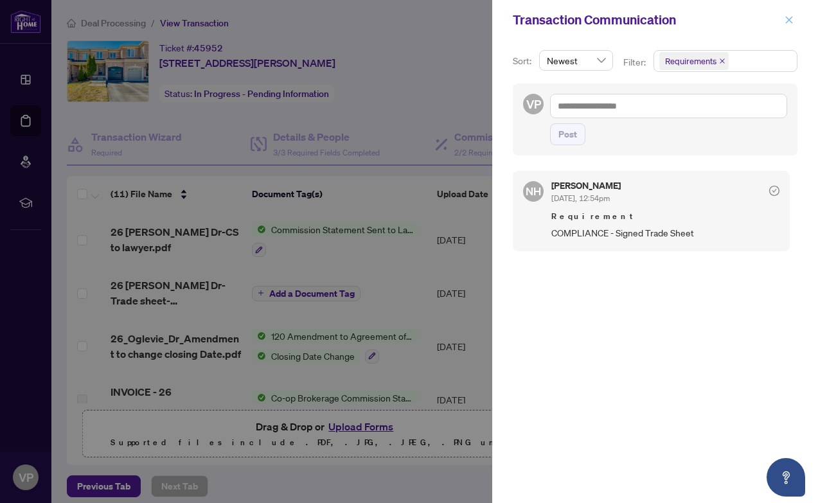
click at [794, 19] on button "button" at bounding box center [789, 19] width 17 height 15
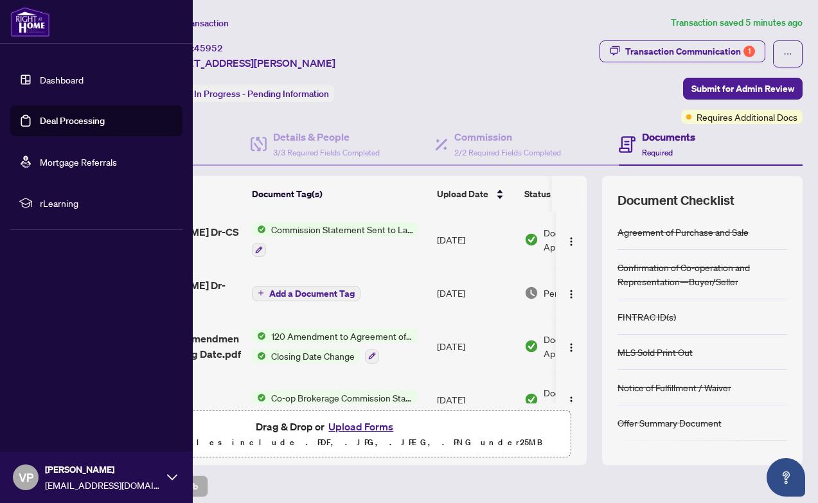
click at [87, 125] on link "Deal Processing" at bounding box center [72, 121] width 65 height 12
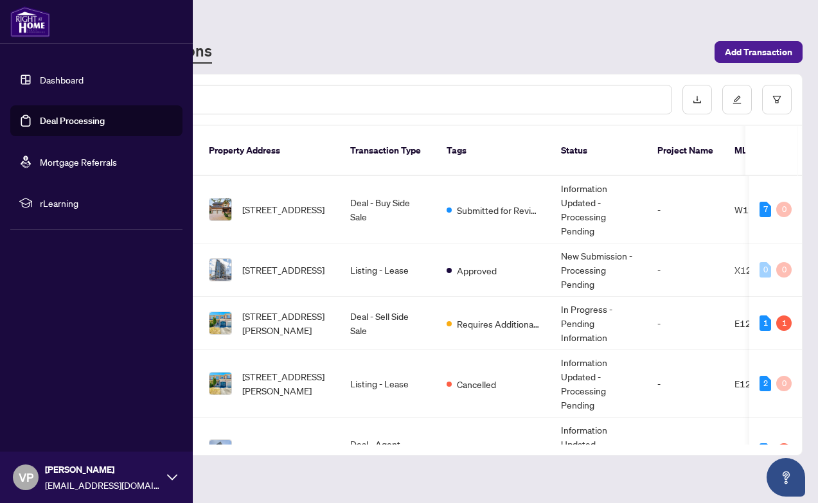
click at [74, 120] on link "Deal Processing" at bounding box center [72, 121] width 65 height 12
click at [72, 121] on link "Deal Processing" at bounding box center [72, 121] width 65 height 12
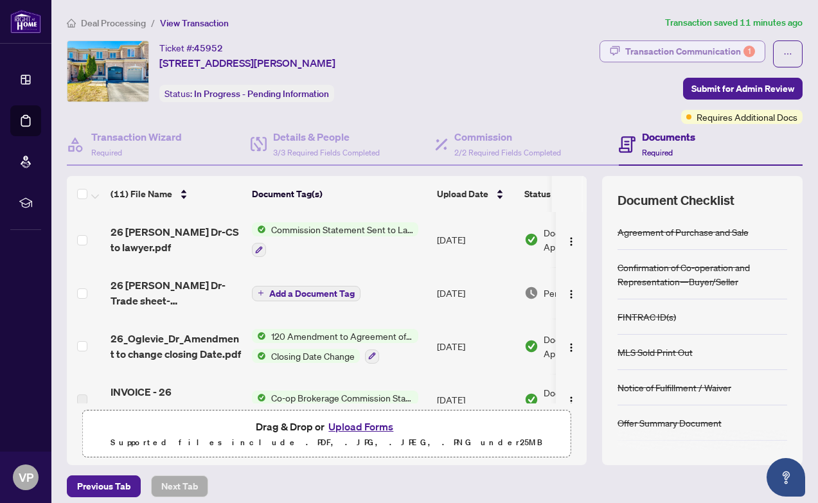
click at [735, 49] on div "Transaction Communication 1" at bounding box center [690, 51] width 130 height 21
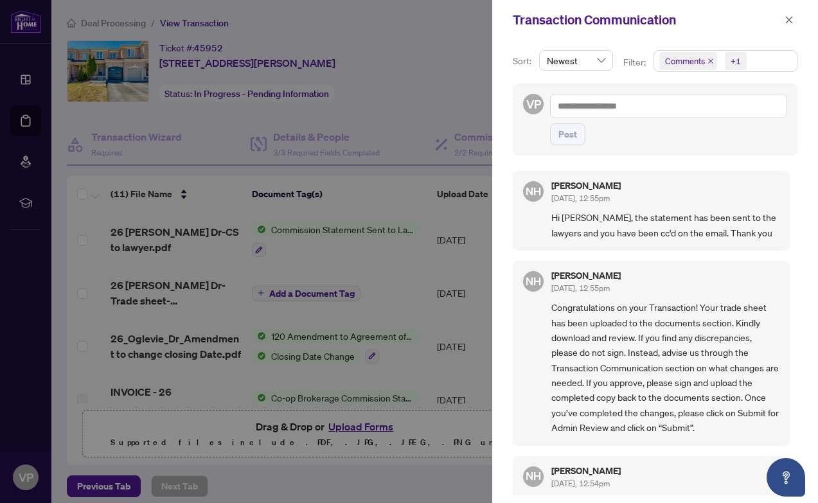
click at [709, 60] on icon "close" at bounding box center [711, 61] width 6 height 6
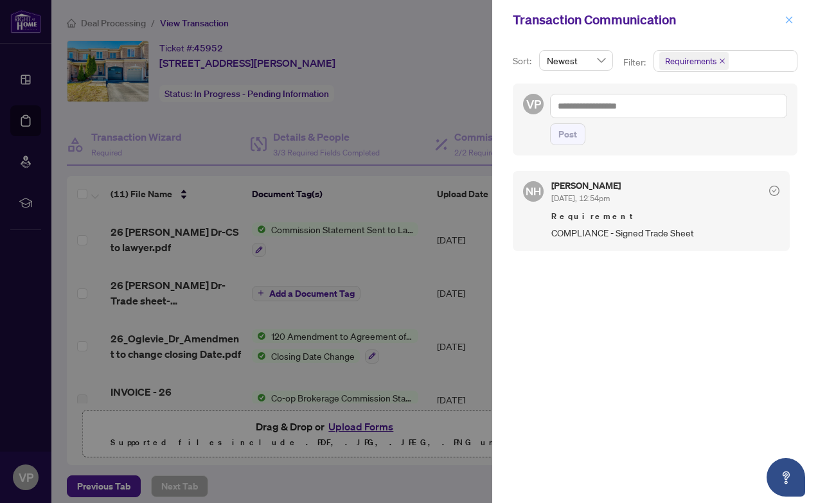
click at [790, 19] on icon "close" at bounding box center [789, 19] width 7 height 7
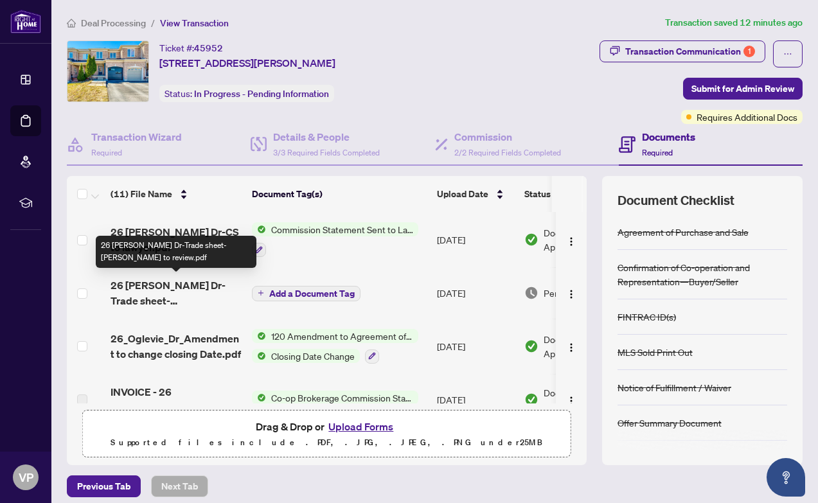
click at [200, 288] on span "26 [PERSON_NAME] Dr-Trade sheet-[PERSON_NAME] to review.pdf" at bounding box center [176, 293] width 131 height 31
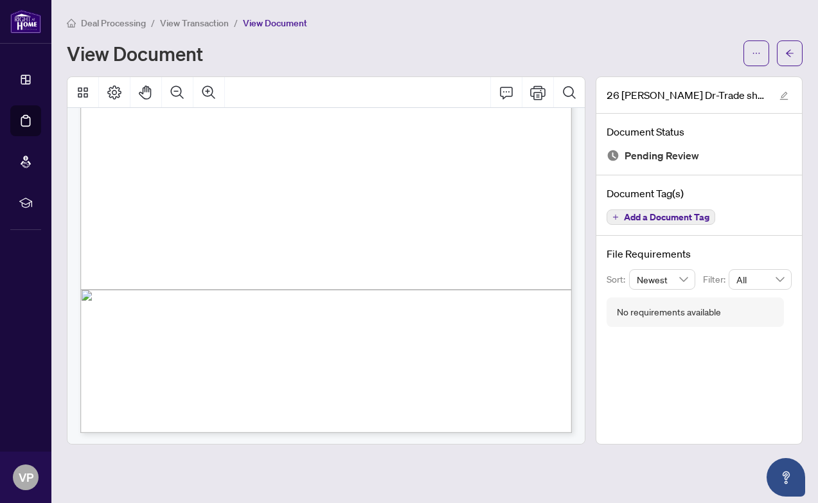
scroll to position [326, 0]
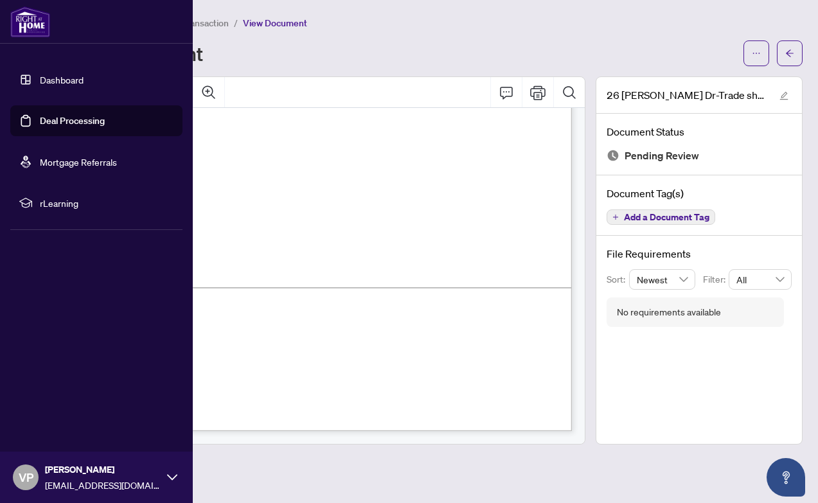
click at [82, 123] on link "Deal Processing" at bounding box center [72, 121] width 65 height 12
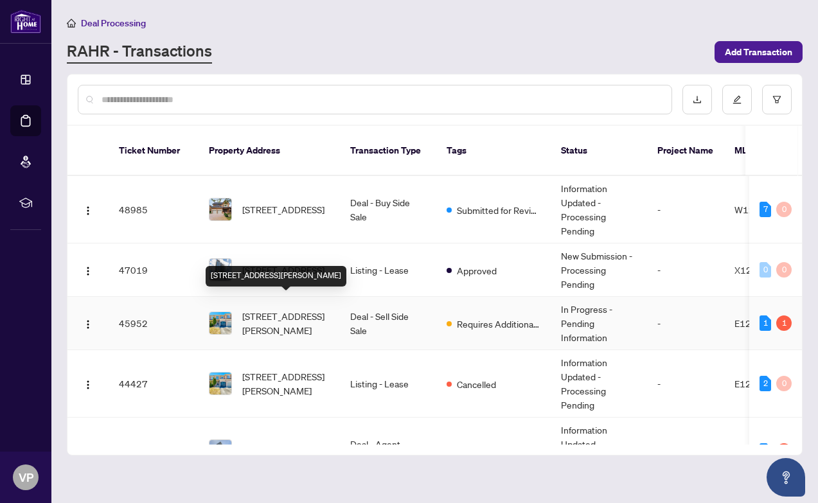
click at [294, 309] on span "[STREET_ADDRESS][PERSON_NAME]" at bounding box center [285, 323] width 87 height 28
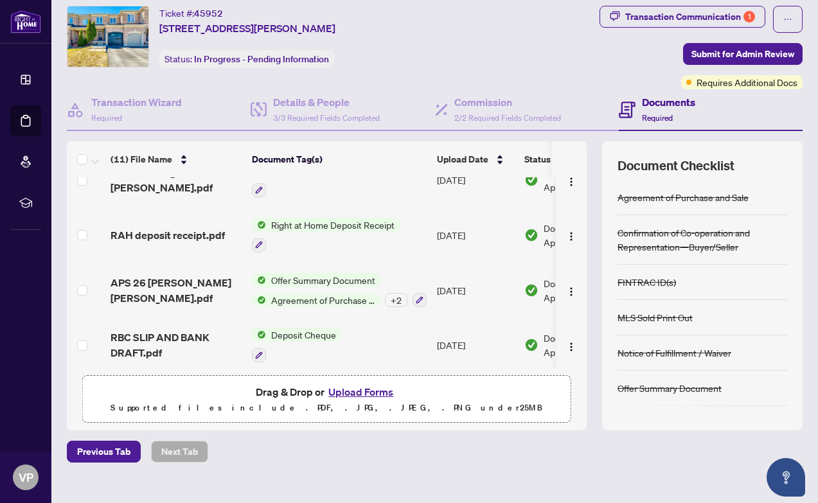
scroll to position [36, 0]
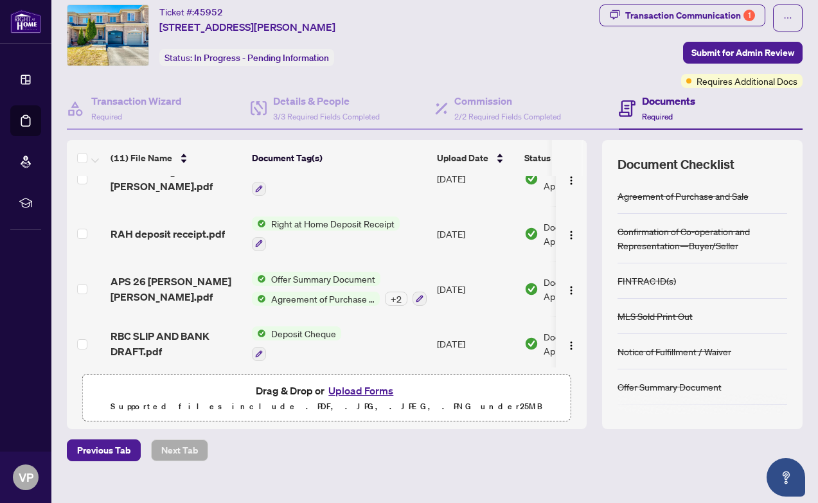
click at [373, 391] on button "Upload Forms" at bounding box center [361, 390] width 73 height 17
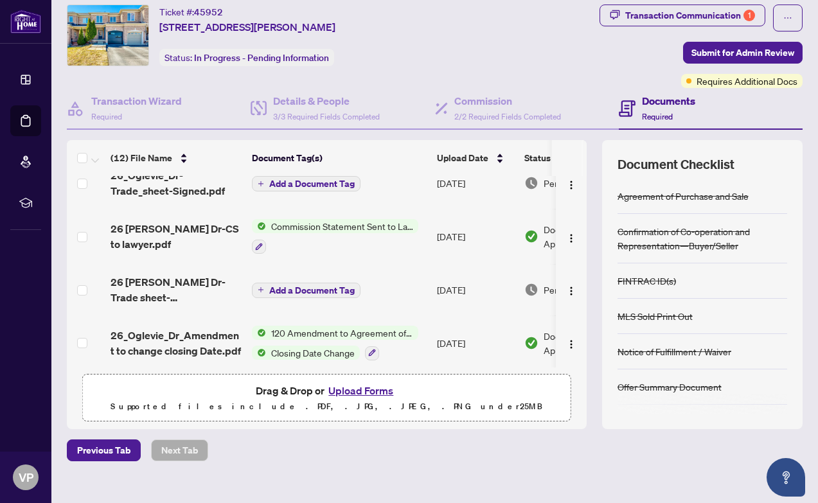
scroll to position [0, 0]
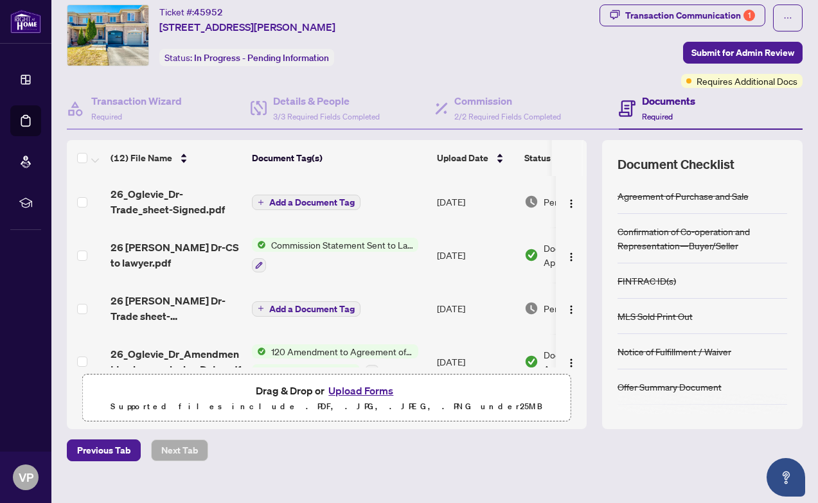
click at [305, 201] on span "Add a Document Tag" at bounding box center [311, 202] width 85 height 9
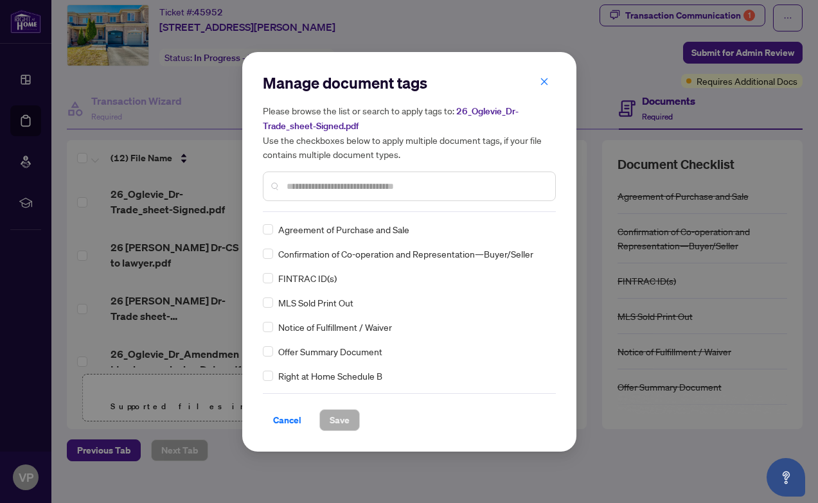
click at [329, 183] on input "text" at bounding box center [416, 186] width 258 height 14
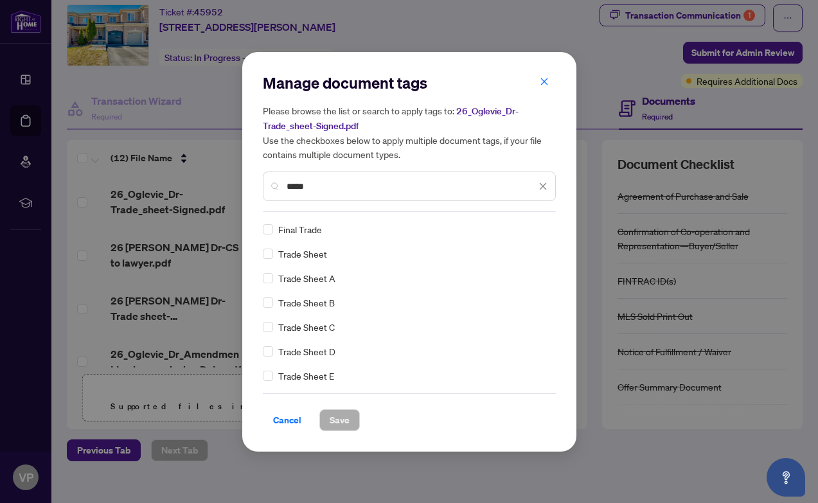
type input "*****"
click at [335, 422] on span "Save" at bounding box center [340, 420] width 20 height 21
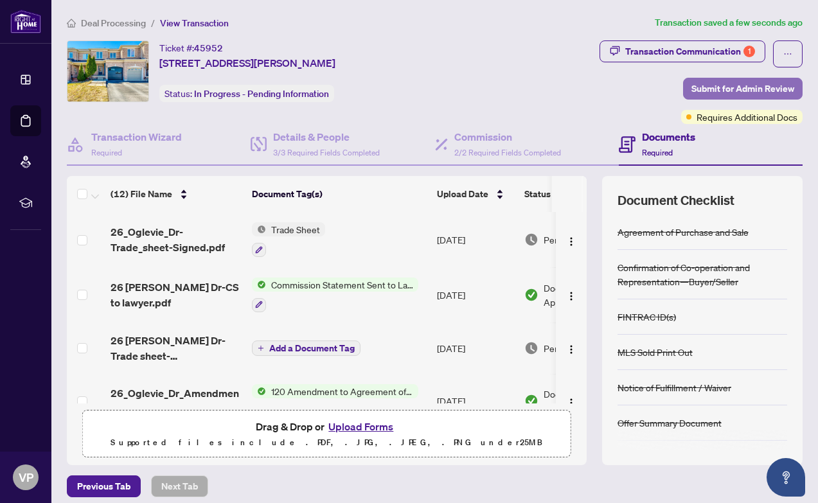
click at [705, 91] on span "Submit for Admin Review" at bounding box center [742, 88] width 103 height 21
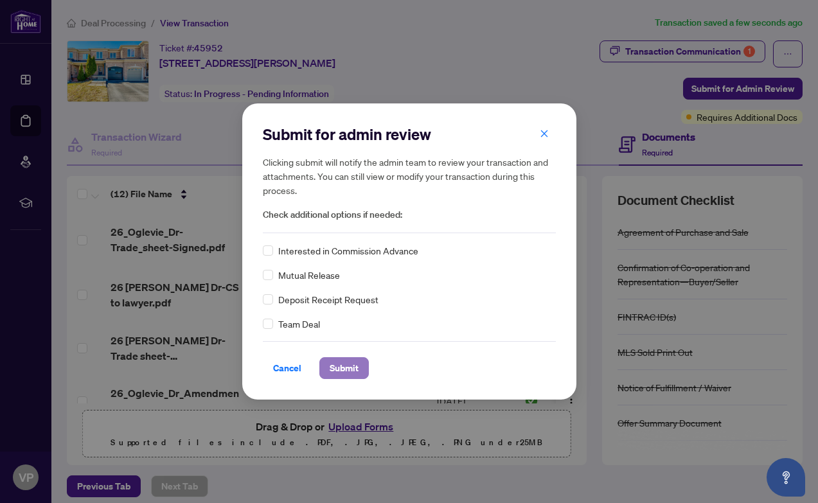
click at [346, 364] on span "Submit" at bounding box center [344, 368] width 29 height 21
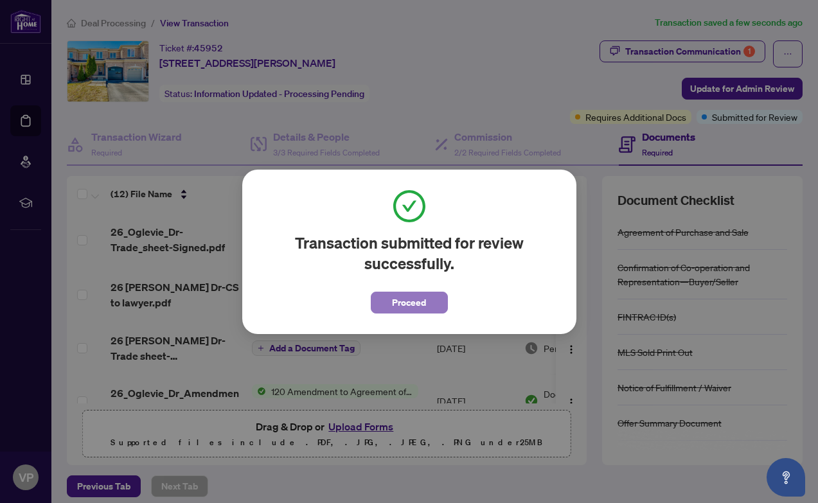
click at [411, 299] on span "Proceed" at bounding box center [409, 302] width 34 height 21
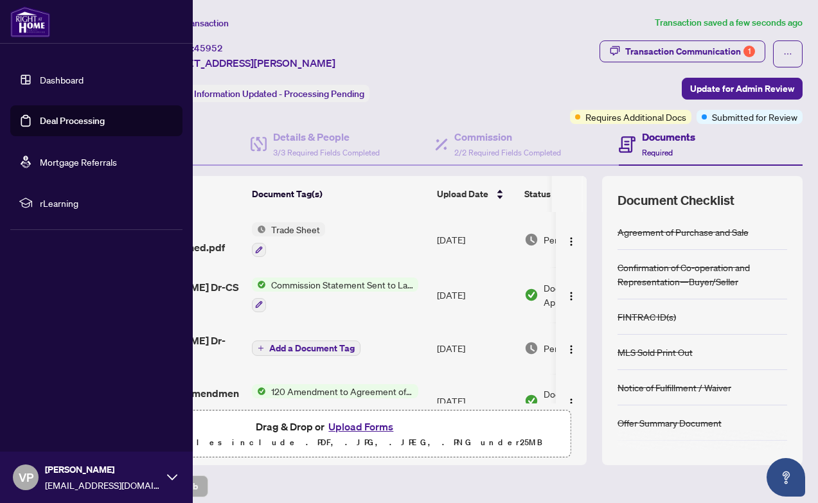
click at [60, 126] on link "Deal Processing" at bounding box center [72, 121] width 65 height 12
